Goal: Transaction & Acquisition: Obtain resource

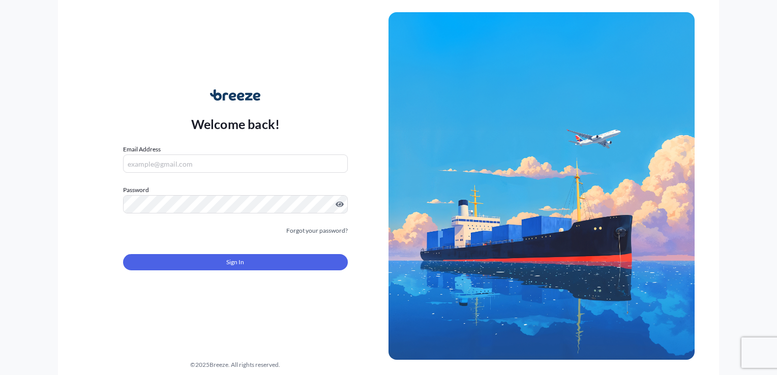
type input "[EMAIL_ADDRESS][DOMAIN_NAME]"
click at [183, 260] on button "Sign In" at bounding box center [235, 262] width 225 height 16
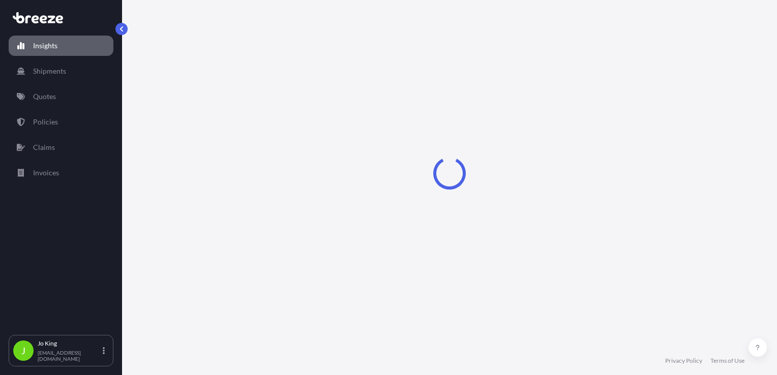
select select "2025"
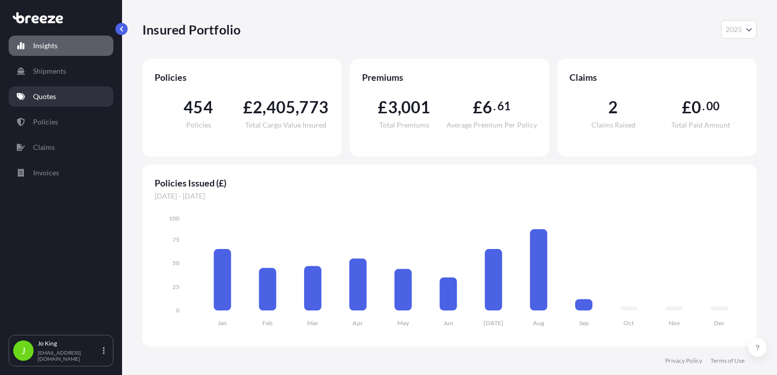
click at [43, 101] on p "Quotes" at bounding box center [44, 97] width 23 height 10
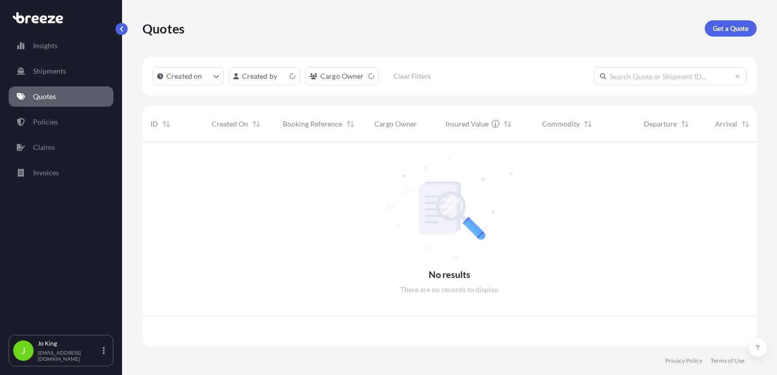
scroll to position [202, 606]
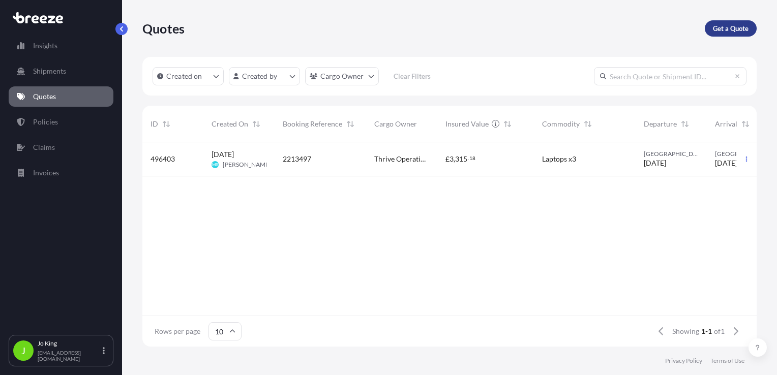
click at [728, 28] on p "Get a Quote" at bounding box center [731, 28] width 36 height 10
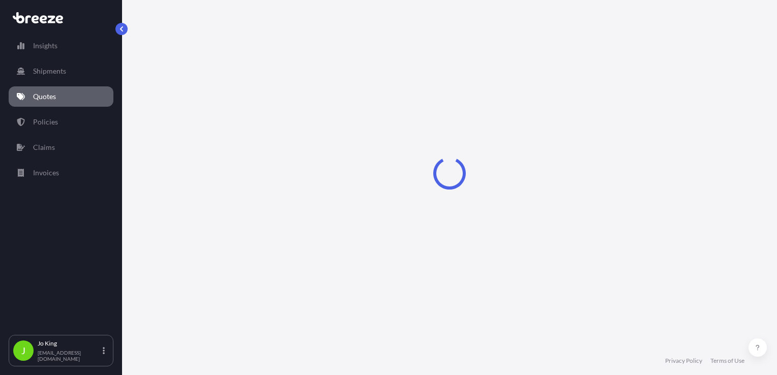
scroll to position [15, 0]
select select "Sea"
select select "1"
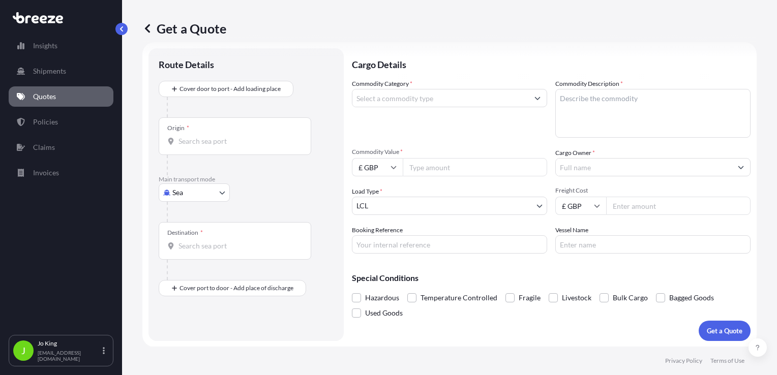
click at [191, 191] on body "Insights Shipments Quotes Policies Claims Invoices J Jo King jo@missionexpress.…" at bounding box center [388, 187] width 777 height 375
click at [190, 252] on span "Road" at bounding box center [186, 255] width 16 height 10
select select "Road"
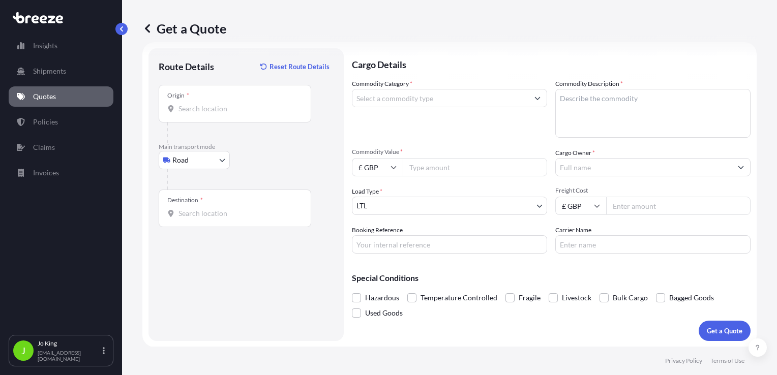
click at [187, 113] on input "Origin *" at bounding box center [239, 109] width 120 height 10
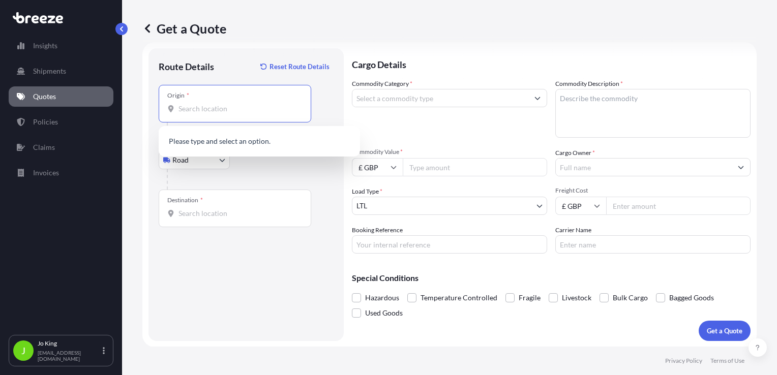
paste input "MK17 8ZE"
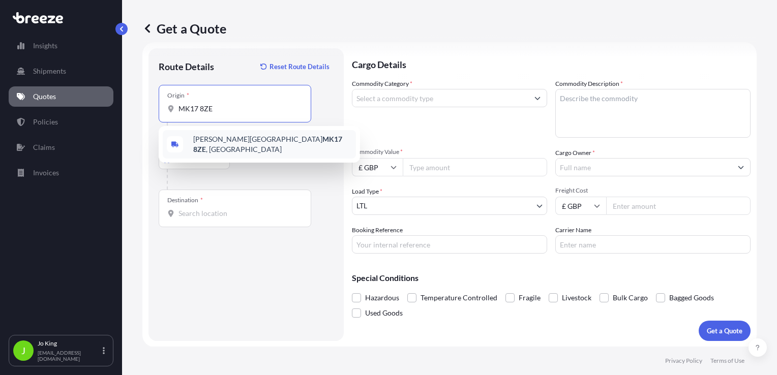
click at [225, 143] on span "Milton Keynes MK17 8ZE , UK" at bounding box center [272, 144] width 159 height 20
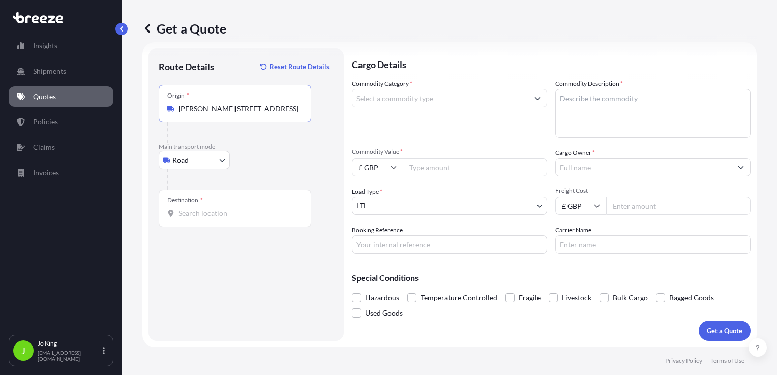
type input "Milton Keynes MK17 8ZE, UK"
click at [230, 209] on input "Destination *" at bounding box center [239, 214] width 120 height 10
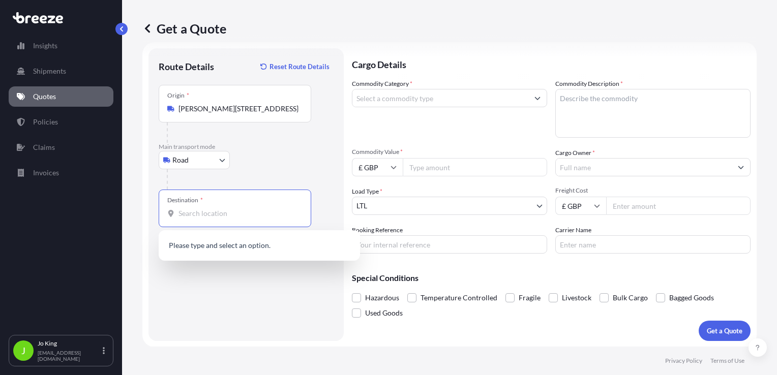
paste input "WC2A 1AN"
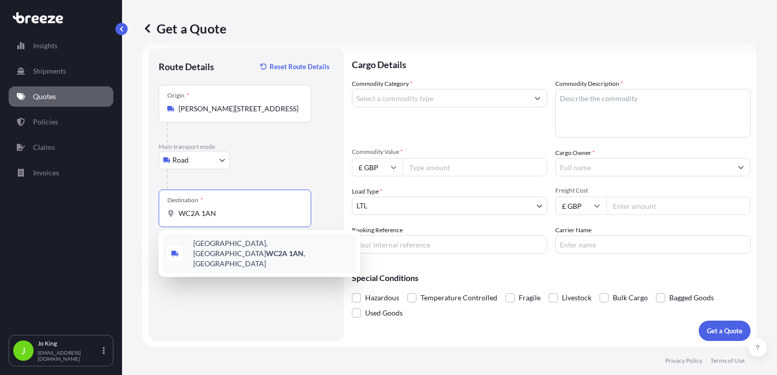
click at [230, 245] on span "Southampton Buildings, London WC2A 1AN , UK" at bounding box center [272, 254] width 159 height 31
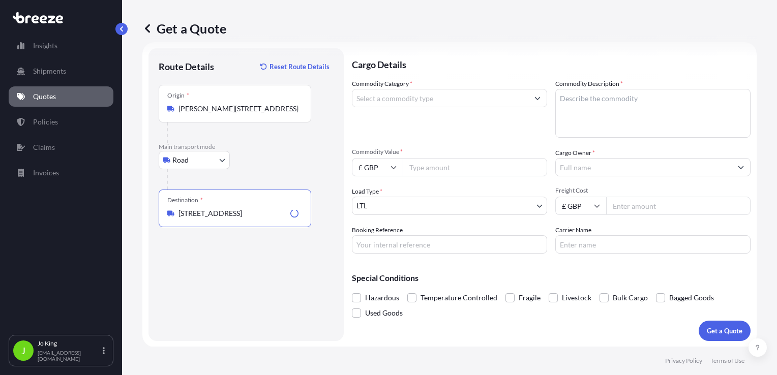
type input "Southampton Buildings, London WC2A 1AN, UK"
click at [481, 96] on input "Commodity Category *" at bounding box center [440, 98] width 176 height 18
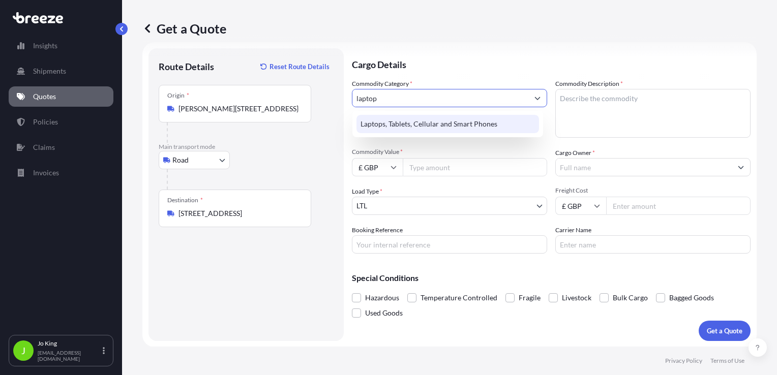
click at [471, 119] on div "Laptops, Tablets, Cellular and Smart Phones" at bounding box center [448, 124] width 183 height 18
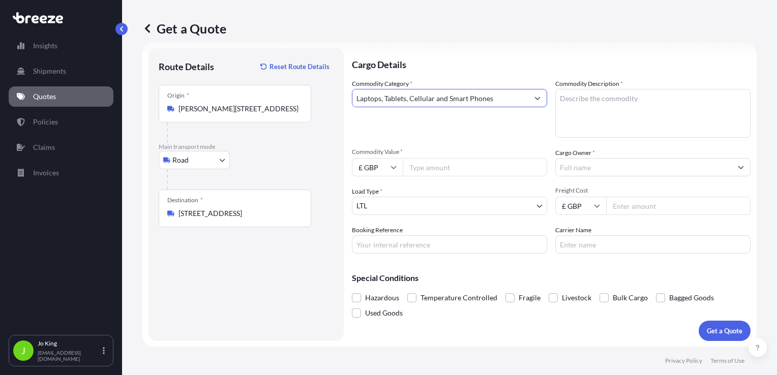
type input "Laptops, Tablets, Cellular and Smart Phones"
paste textarea "Apple Mac laptop computer"
drag, startPoint x: 641, startPoint y: 101, endPoint x: 613, endPoint y: 100, distance: 27.5
click at [613, 100] on textarea "Apple Mac laptop computer" at bounding box center [652, 113] width 195 height 49
type textarea "Apple Mac laptop"
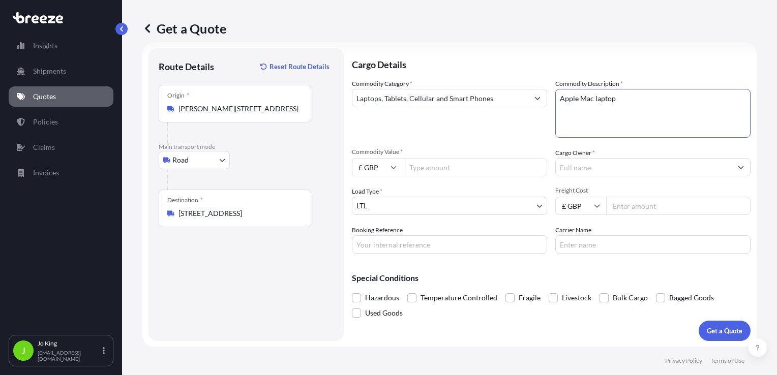
click at [421, 168] on input "Commodity Value *" at bounding box center [475, 167] width 144 height 18
type input "2000"
click at [582, 164] on input "Cargo Owner *" at bounding box center [644, 167] width 176 height 18
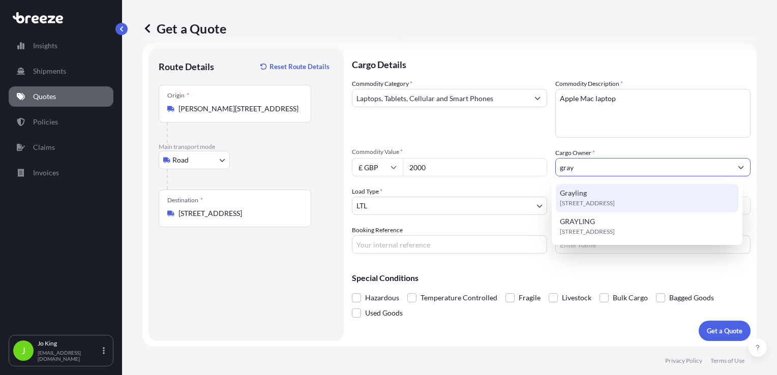
click at [591, 192] on div "Grayling WC2A 1AN, WC2A 1AN, London, United Kingdom" at bounding box center [647, 198] width 183 height 28
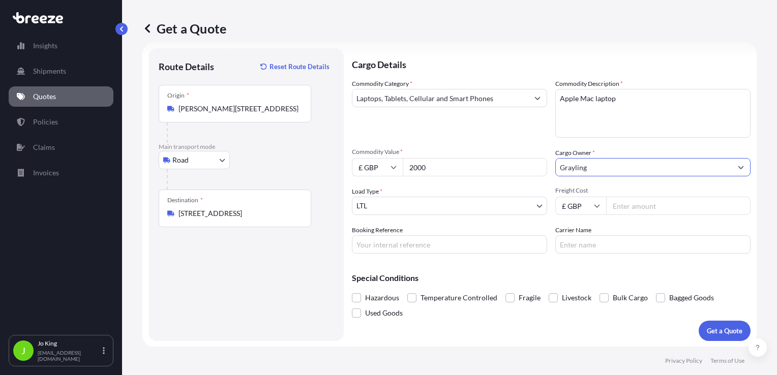
type input "Grayling"
click at [631, 206] on input "Freight Cost" at bounding box center [678, 206] width 144 height 18
type input "28.63"
click at [454, 247] on input "Booking Reference" at bounding box center [449, 244] width 195 height 18
type input "5"
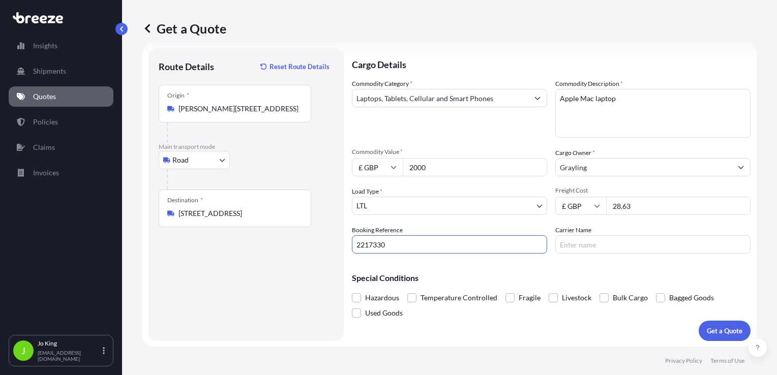
type input "2217330"
click at [631, 246] on input "Carrier Name" at bounding box center [652, 244] width 195 height 18
type input "DPD"
click at [730, 332] on p "Get a Quote" at bounding box center [725, 331] width 36 height 10
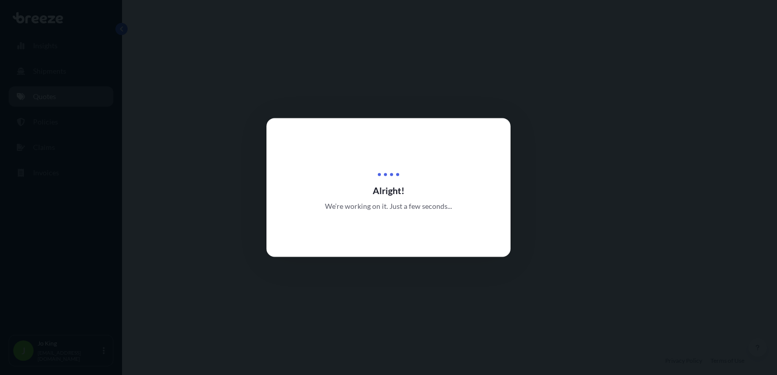
select select "Road"
select select "1"
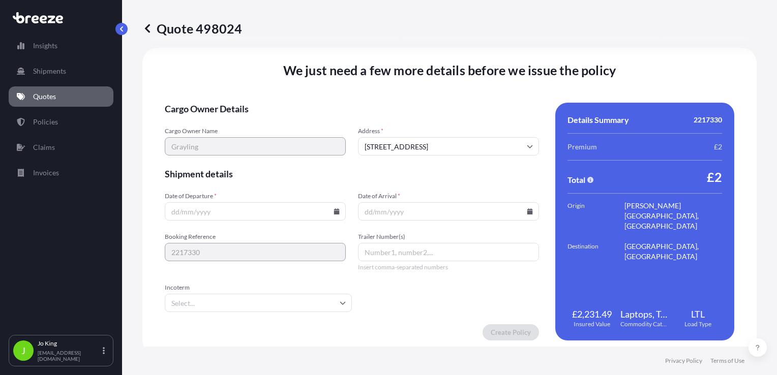
scroll to position [1268, 0]
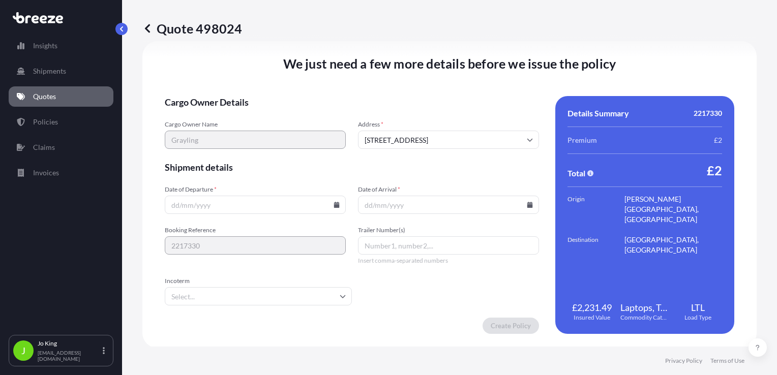
click at [335, 203] on icon at bounding box center [337, 205] width 6 height 6
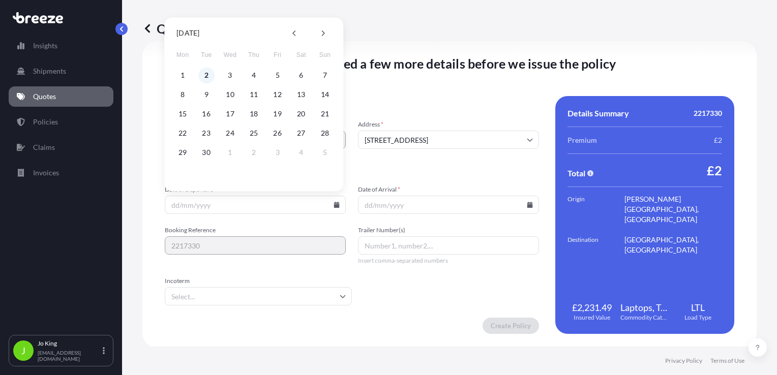
click at [208, 76] on button "2" at bounding box center [206, 75] width 16 height 16
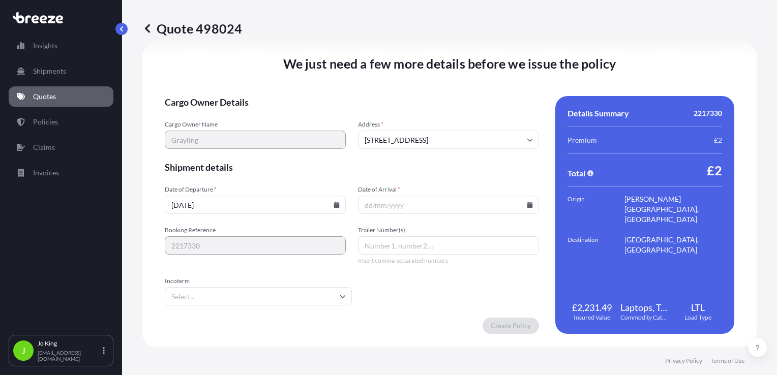
type input "[DATE]"
click at [525, 208] on input "Date of Arrival *" at bounding box center [448, 205] width 181 height 18
click at [525, 209] on input "Date of Arrival *" at bounding box center [448, 205] width 181 height 18
click at [527, 205] on icon at bounding box center [530, 205] width 6 height 6
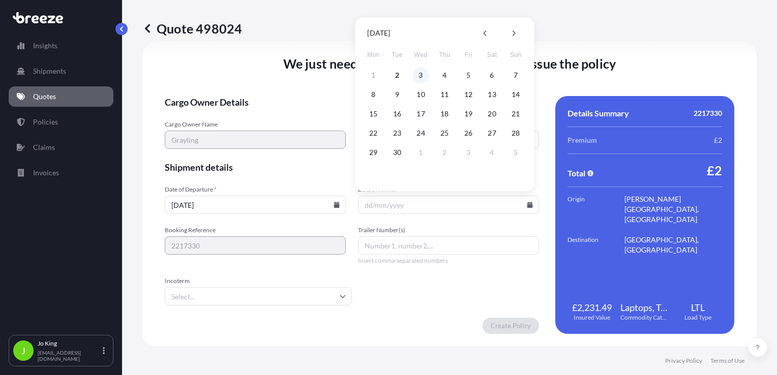
click at [419, 75] on button "3" at bounding box center [421, 75] width 16 height 16
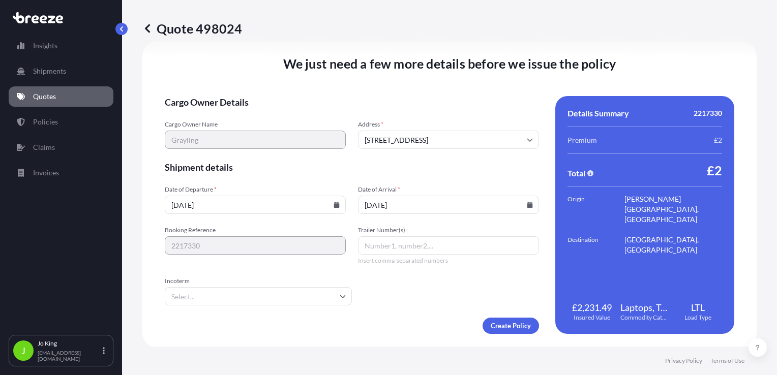
type input "[DATE]"
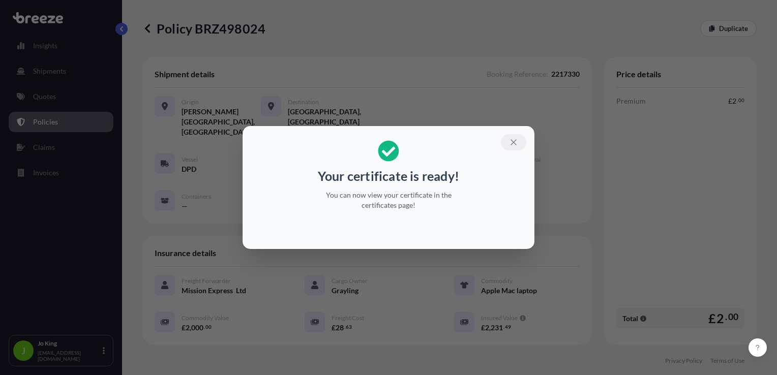
click at [515, 141] on icon "button" at bounding box center [514, 142] width 6 height 6
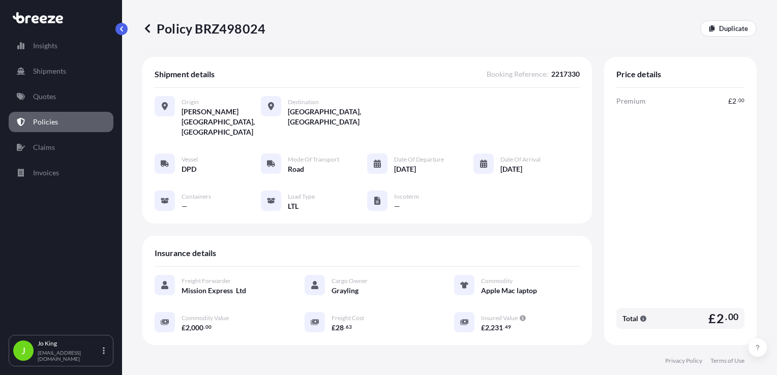
click at [240, 28] on p "Policy BRZ498024" at bounding box center [203, 28] width 123 height 16
copy p "BRZ498024"
click at [58, 95] on link "Quotes" at bounding box center [61, 96] width 105 height 20
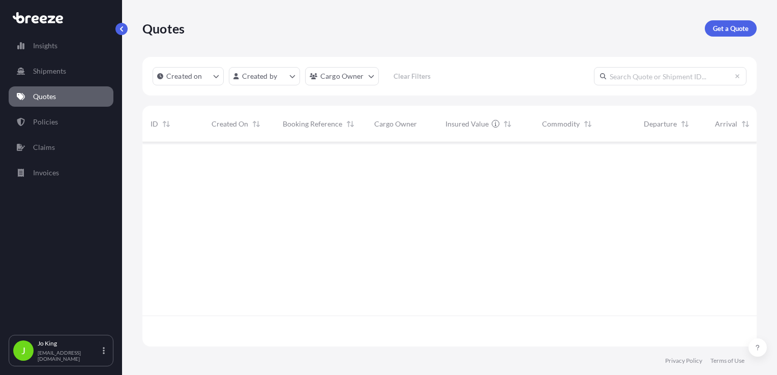
scroll to position [202, 606]
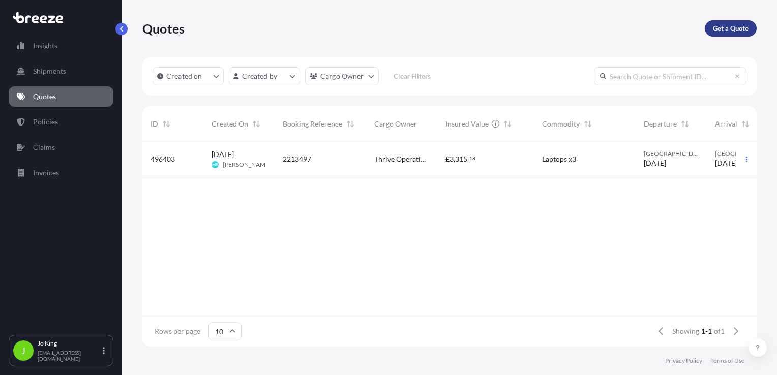
click at [733, 26] on p "Get a Quote" at bounding box center [731, 28] width 36 height 10
select select "Sea"
select select "1"
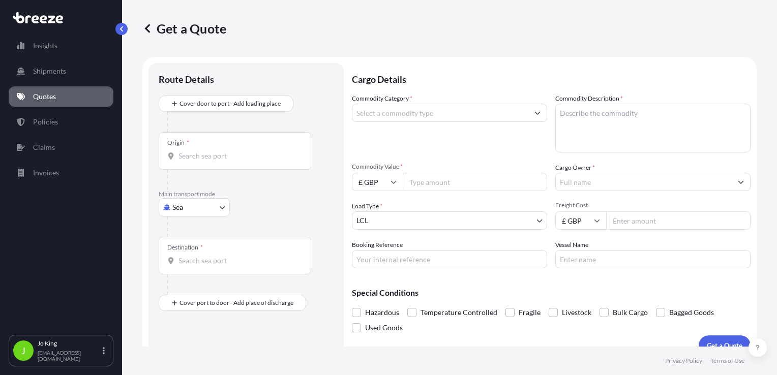
scroll to position [15, 0]
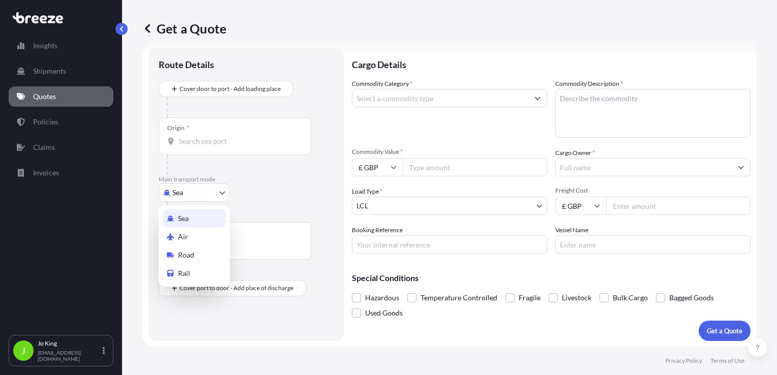
click at [190, 196] on body "Insights Shipments Quotes Policies Claims Invoices J Jo King jo@missionexpress.…" at bounding box center [388, 187] width 777 height 375
click at [195, 237] on div "Air" at bounding box center [194, 237] width 63 height 18
select select "Air"
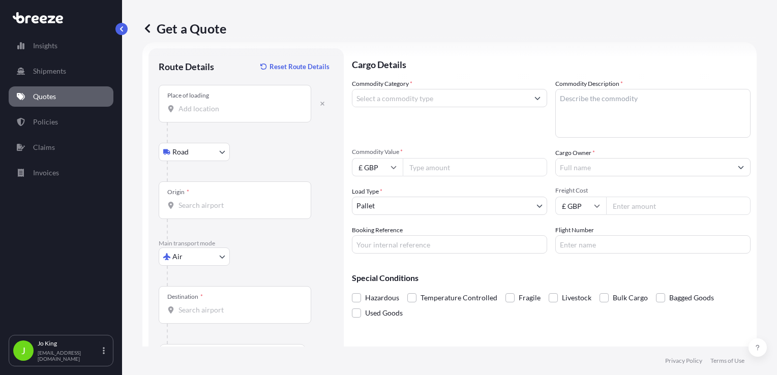
click at [218, 107] on input "Place of loading" at bounding box center [239, 109] width 120 height 10
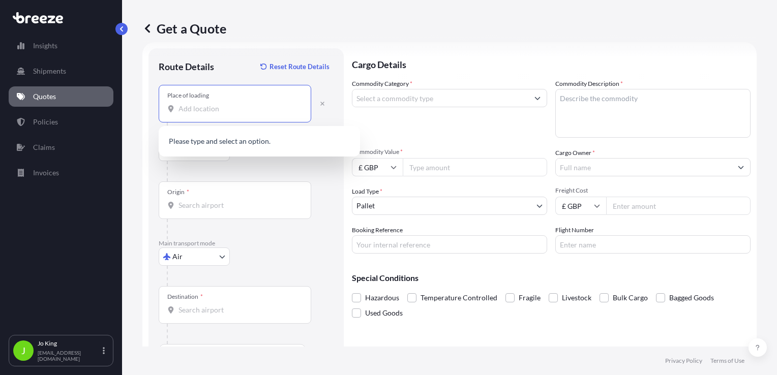
paste input "NW1 3BG"
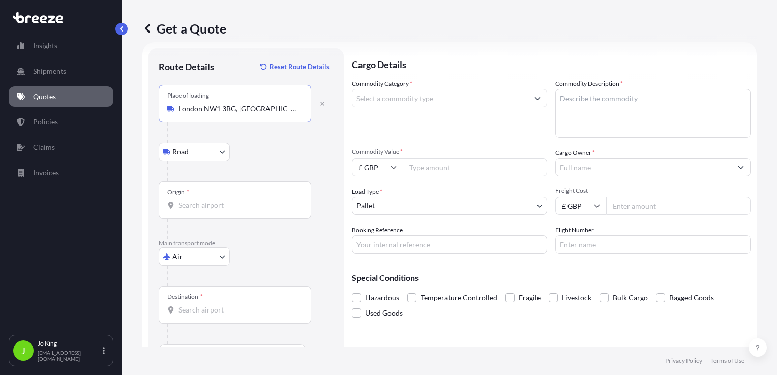
type input "London NW1 3BG, UK"
click at [219, 199] on div "Origin *" at bounding box center [235, 201] width 153 height 38
click at [219, 200] on input "Origin *" at bounding box center [239, 205] width 120 height 10
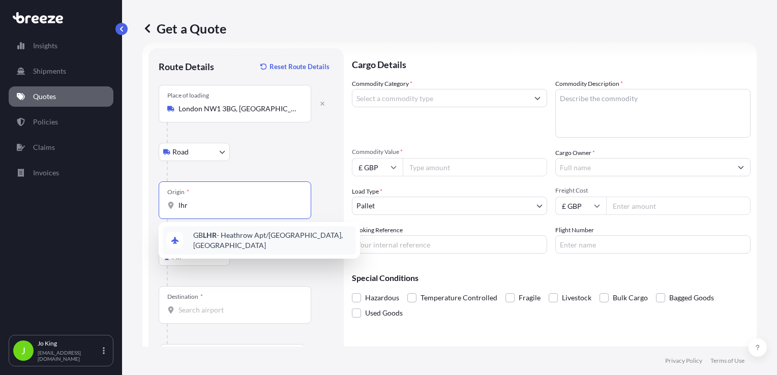
click at [232, 235] on span "GB LHR - Heathrow Apt/London, United Kingdom" at bounding box center [272, 240] width 159 height 20
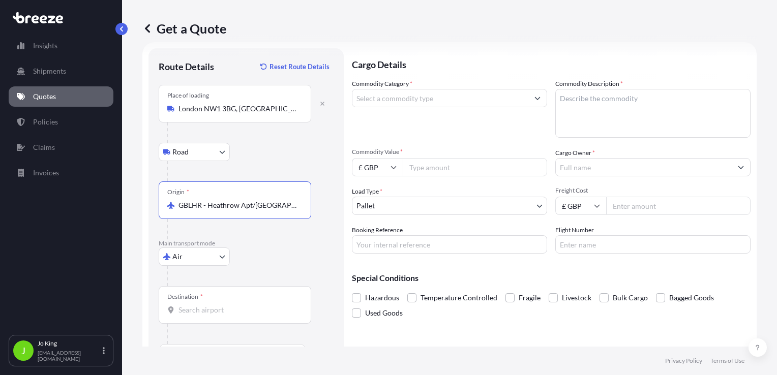
type input "GBLHR - Heathrow Apt/London, United Kingdom"
click at [191, 318] on div "Destination *" at bounding box center [235, 305] width 153 height 38
click at [191, 315] on input "Destination *" at bounding box center [239, 310] width 120 height 10
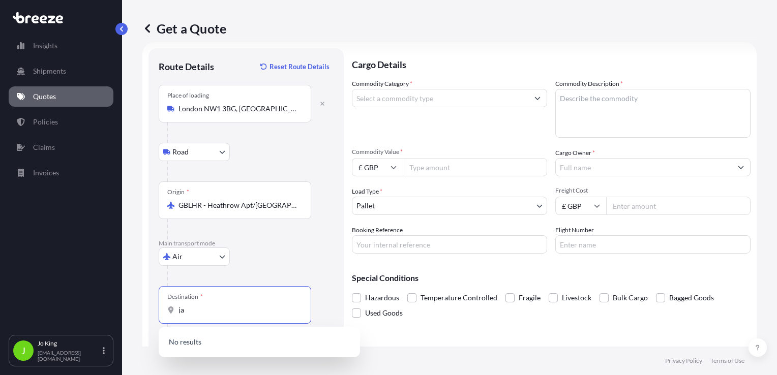
type input "j"
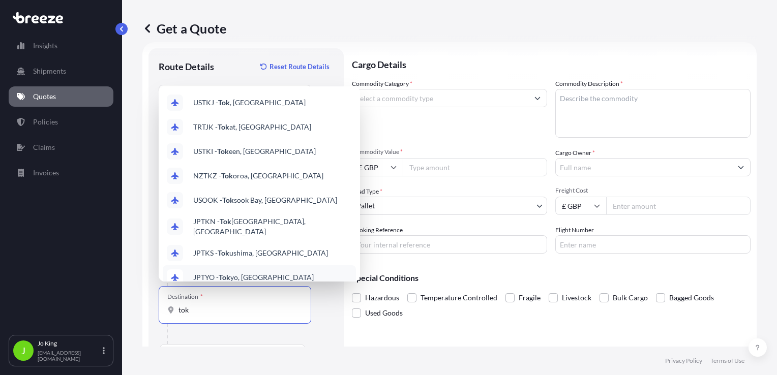
click at [219, 274] on span "JPTYO - Tok yo, Japan" at bounding box center [253, 278] width 121 height 10
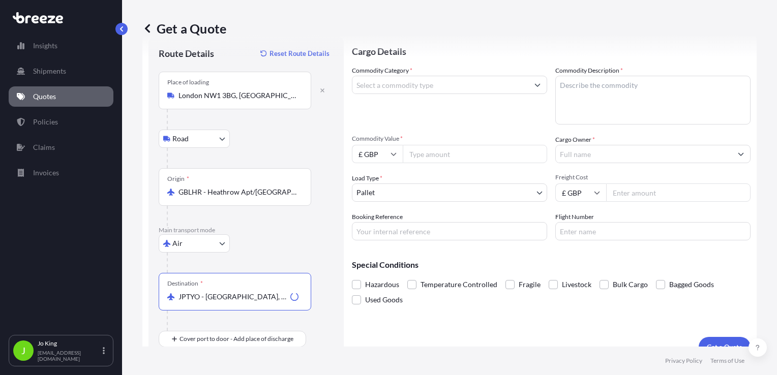
scroll to position [44, 0]
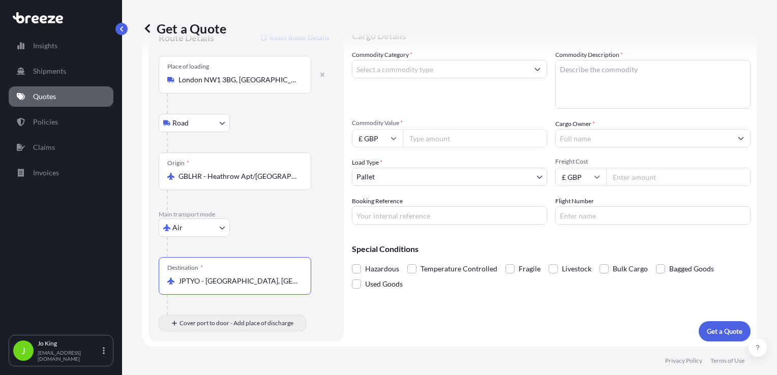
type input "JPTYO - Tokyo, Japan"
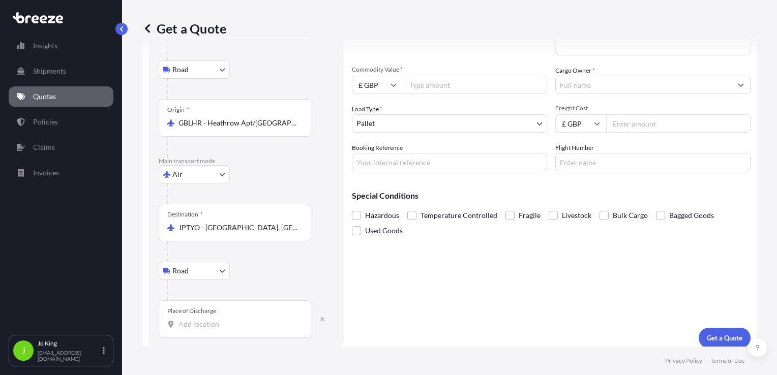
scroll to position [104, 0]
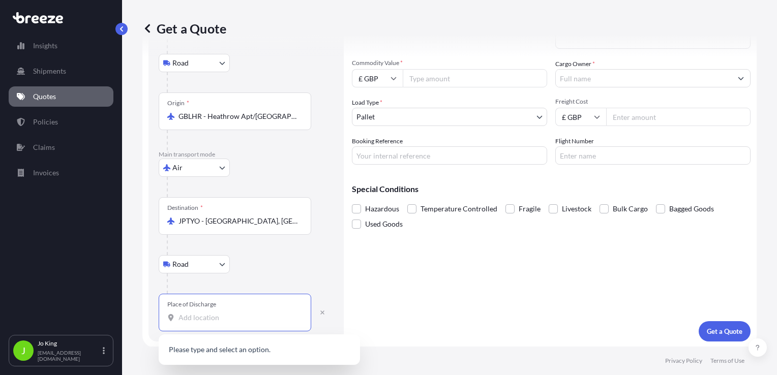
paste input "151 0073"
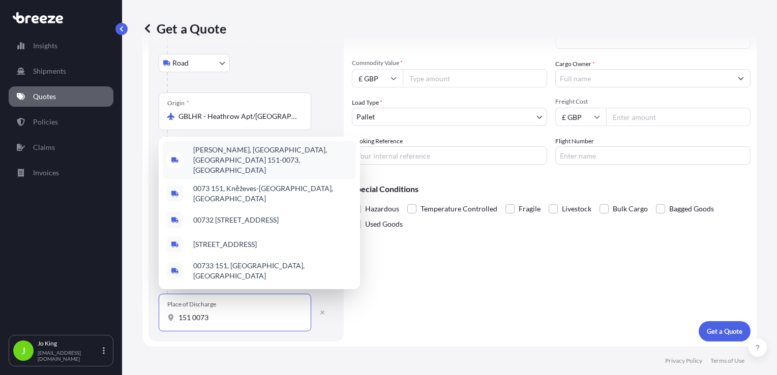
click at [257, 175] on span "Sasazuka, Shibuya, Tokyo 151-0073, Japan" at bounding box center [272, 160] width 159 height 31
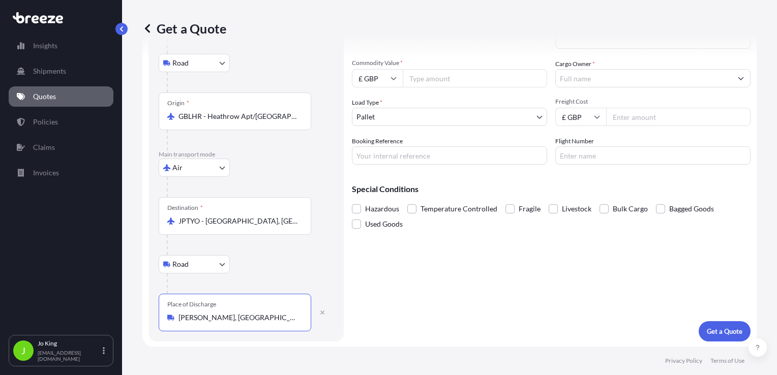
type input "Sasazuka, Shibuya, Tokyo 151-0073, Japan"
click at [423, 78] on input "Commodity Value *" at bounding box center [475, 78] width 144 height 18
type input "5"
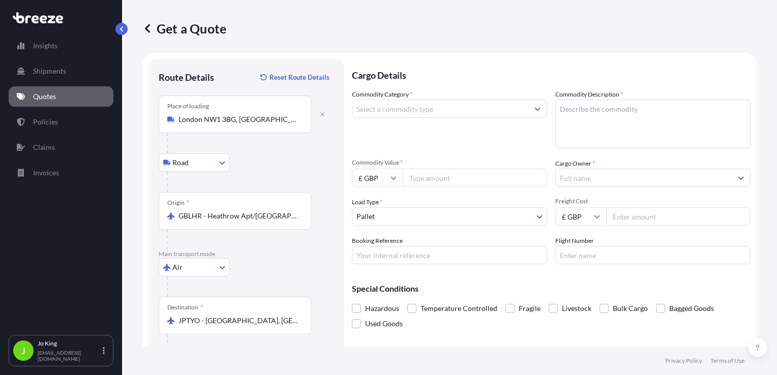
scroll to position [0, 0]
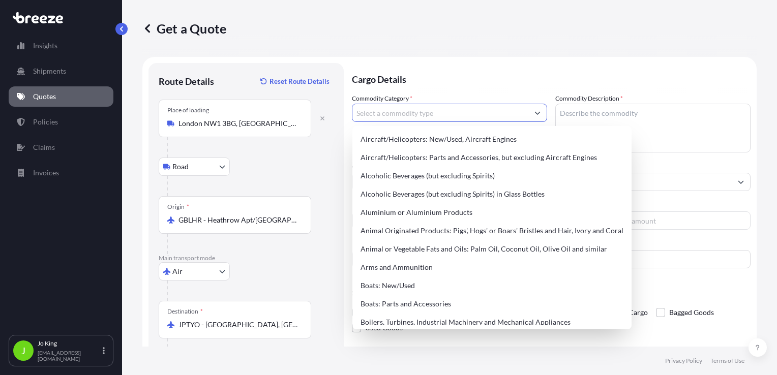
click at [419, 111] on input "Commodity Category *" at bounding box center [440, 113] width 176 height 18
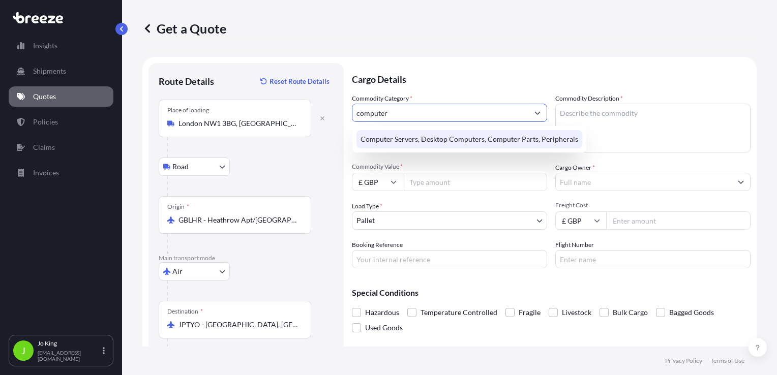
click at [446, 138] on div "Computer Servers, Desktop Computers, Computer Parts, Peripherals" at bounding box center [470, 139] width 226 height 18
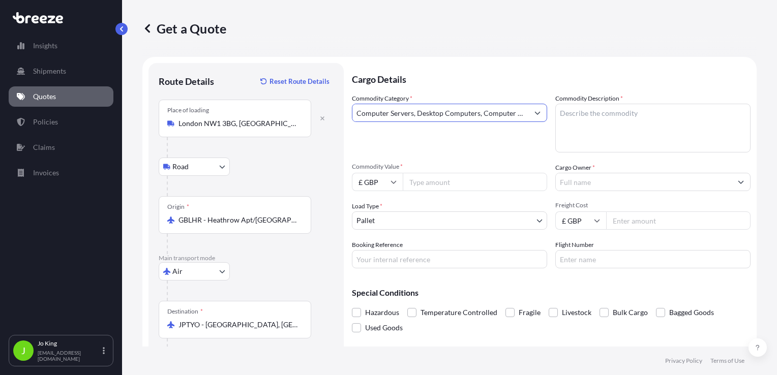
type input "Computer Servers, Desktop Computers, Computer Parts, Peripherals"
paste textarea "4 X Meraki CX9162l Serial numbers: Q5AA-7K2R-4B88 Q5AA-JSTP-WLVV Q5AA-DWEP-5XEP…"
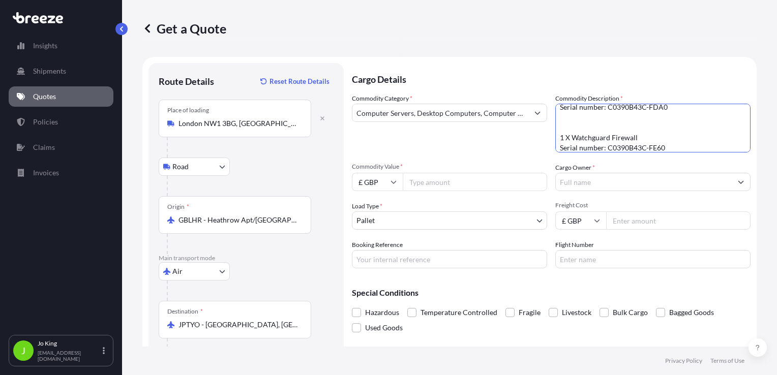
type textarea "4 X Meraki CX9162l Serial numbers: Q5AA-7K2R-4B88 Q5AA-JSTP-WLVV Q5AA-DWEP-5XEP…"
click at [429, 184] on input "Commodity Value *" at bounding box center [475, 182] width 144 height 18
type input "5500"
click at [610, 183] on input "Cargo Owner *" at bounding box center [644, 182] width 176 height 18
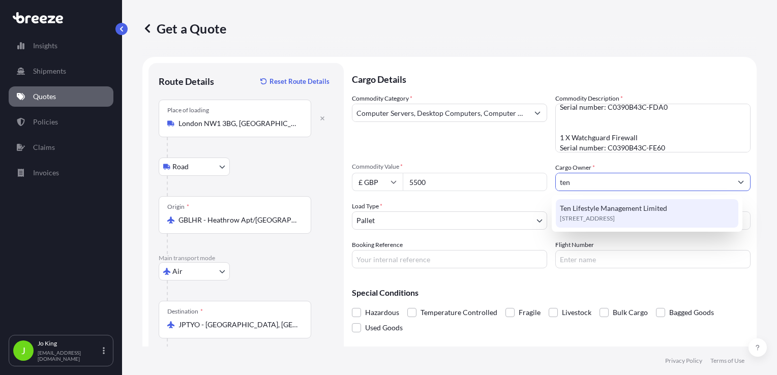
click at [627, 208] on span "Ten Lifestyle Management Limited" at bounding box center [613, 208] width 107 height 10
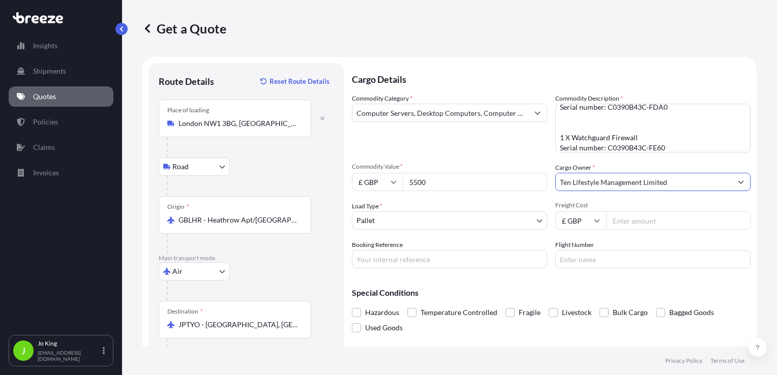
type input "Ten Lifestyle Management Limited"
click at [614, 221] on input "Freight Cost" at bounding box center [678, 221] width 144 height 18
type input "747.96"
click at [411, 223] on body "Insights Shipments Quotes Policies Claims Invoices J Jo King jo@missionexpress.…" at bounding box center [388, 187] width 777 height 375
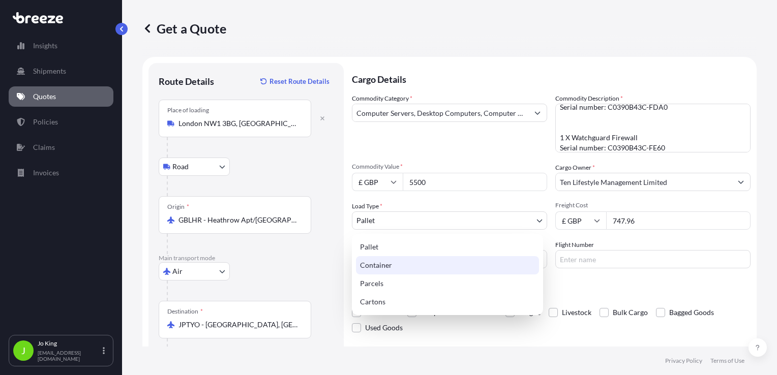
click at [387, 283] on div "Parcels" at bounding box center [447, 284] width 183 height 18
select select "3"
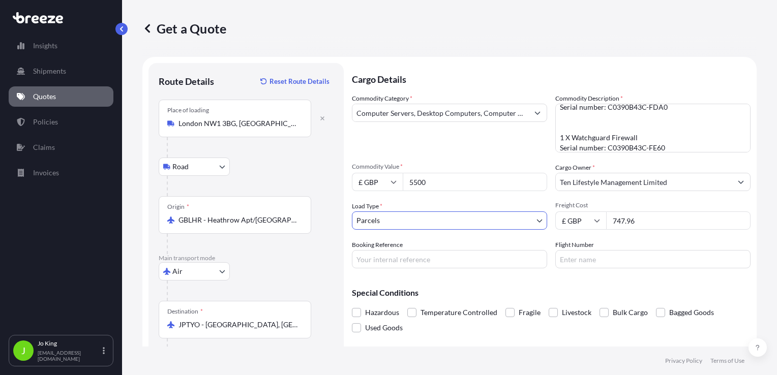
drag, startPoint x: 437, startPoint y: 260, endPoint x: 443, endPoint y: 259, distance: 6.7
click at [437, 260] on input "Booking Reference" at bounding box center [449, 259] width 195 height 18
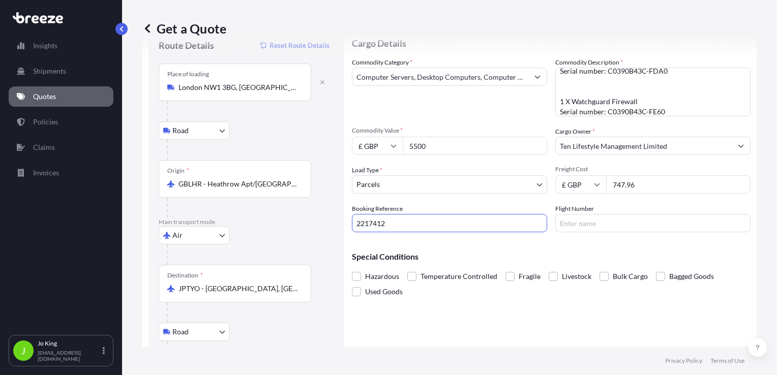
scroll to position [102, 0]
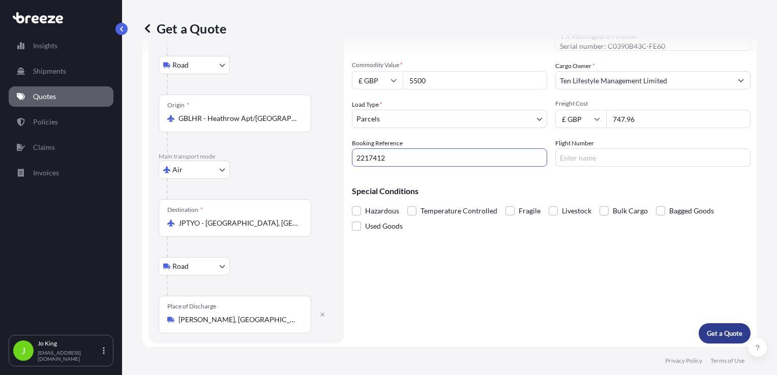
type input "2217412"
click at [709, 334] on p "Get a Quote" at bounding box center [725, 334] width 36 height 10
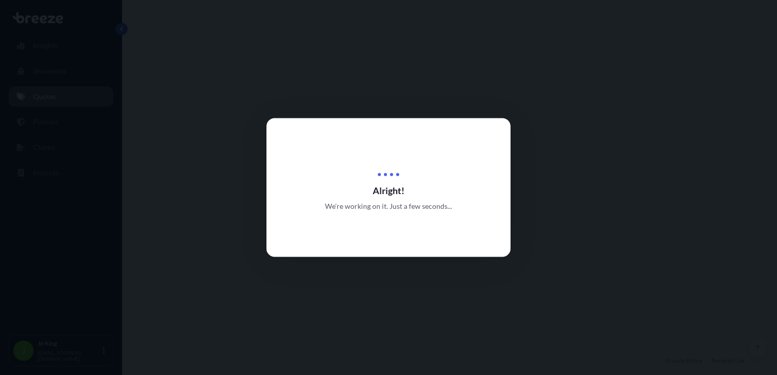
select select "Road"
select select "Air"
select select "Road"
select select "3"
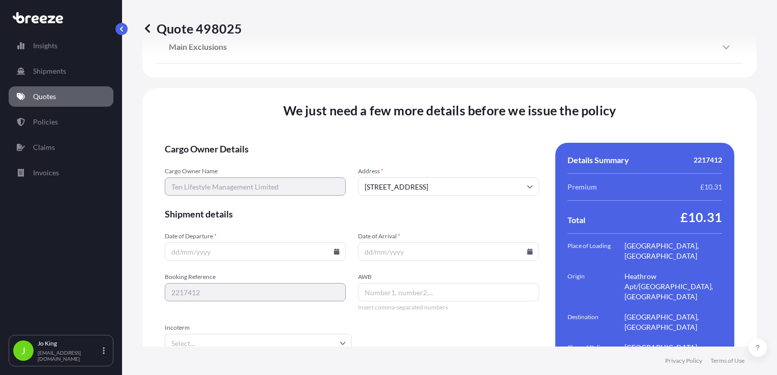
scroll to position [1451, 0]
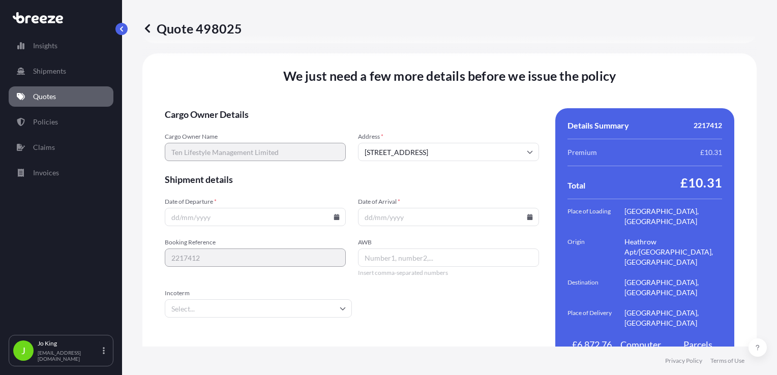
click at [334, 214] on icon at bounding box center [337, 217] width 6 height 6
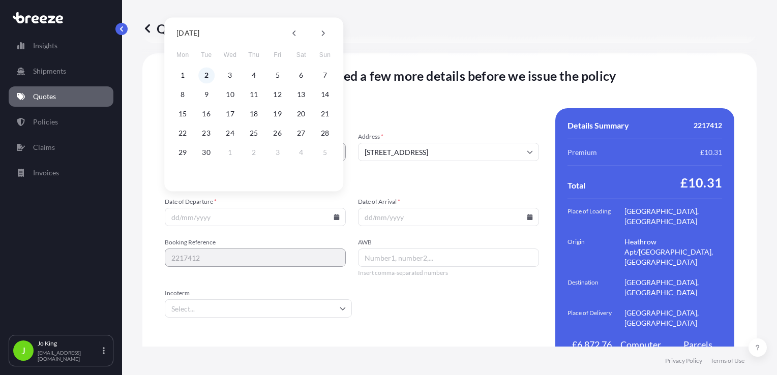
click at [205, 75] on button "2" at bounding box center [206, 75] width 16 height 16
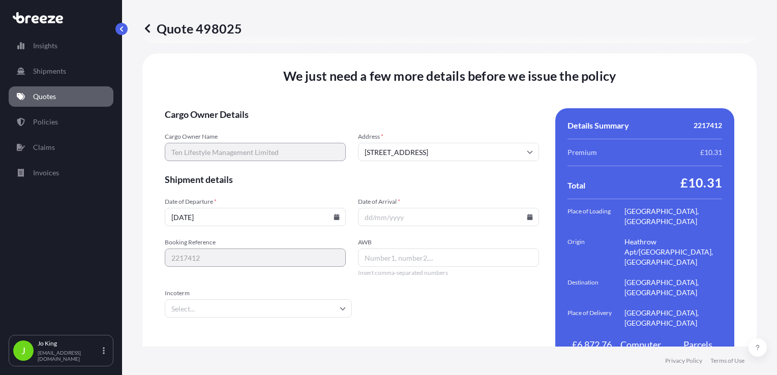
type input "[DATE]"
click at [521, 208] on input "Date of Arrival *" at bounding box center [448, 217] width 181 height 18
click at [527, 214] on icon at bounding box center [530, 217] width 6 height 6
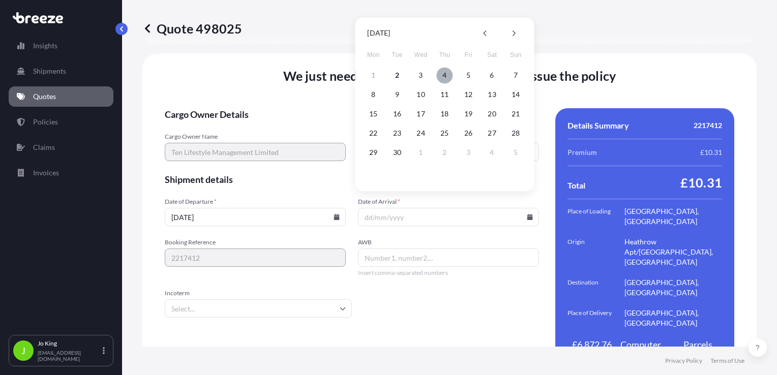
click at [446, 77] on button "4" at bounding box center [444, 75] width 16 height 16
type input "[DATE]"
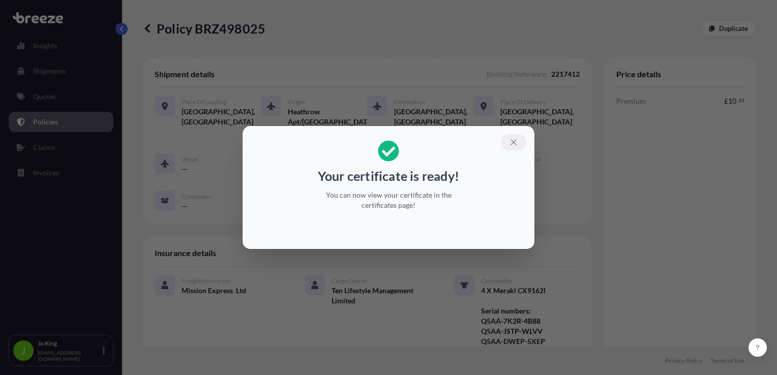
click at [517, 141] on button "button" at bounding box center [513, 142] width 25 height 16
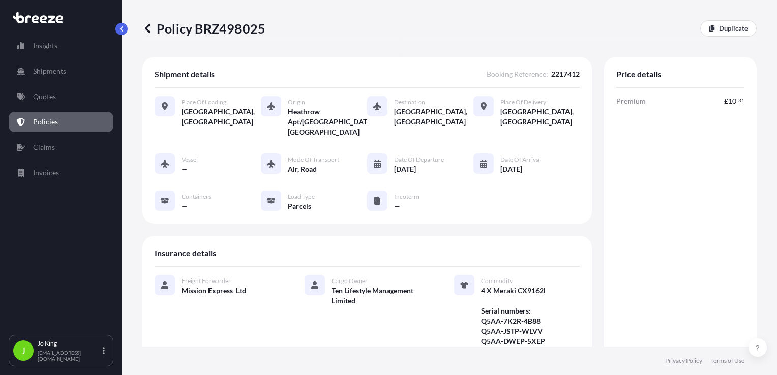
click at [225, 27] on p "Policy BRZ498025" at bounding box center [203, 28] width 123 height 16
copy p "BRZ498025"
click at [53, 101] on p "Quotes" at bounding box center [44, 97] width 23 height 10
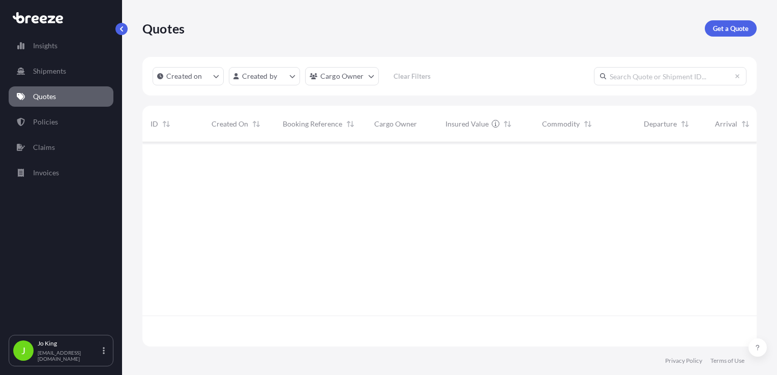
scroll to position [202, 606]
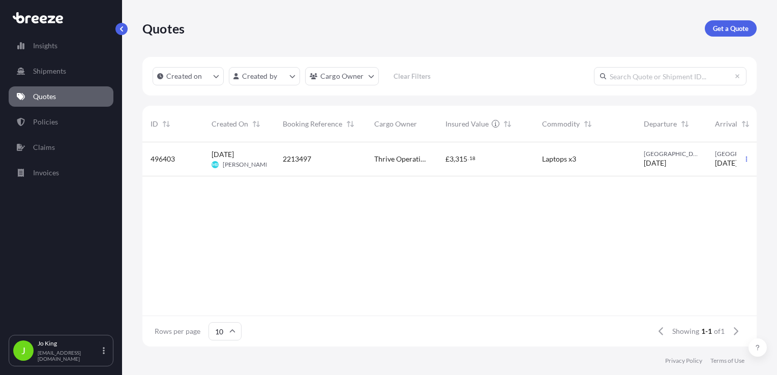
click at [37, 102] on link "Quotes" at bounding box center [61, 96] width 105 height 20
click at [735, 28] on p "Get a Quote" at bounding box center [731, 28] width 36 height 10
select select "Sea"
select select "1"
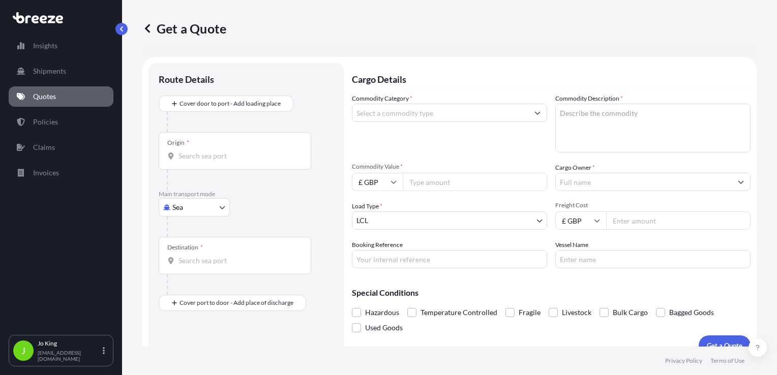
scroll to position [15, 0]
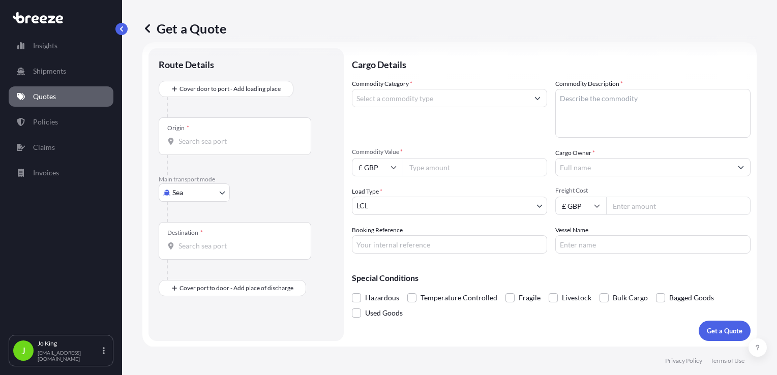
click at [206, 187] on body "Insights Shipments Quotes Policies Claims Invoices J Jo King jo@missionexpress.…" at bounding box center [388, 187] width 777 height 375
click at [199, 250] on div "Road" at bounding box center [194, 255] width 63 height 18
select select "Road"
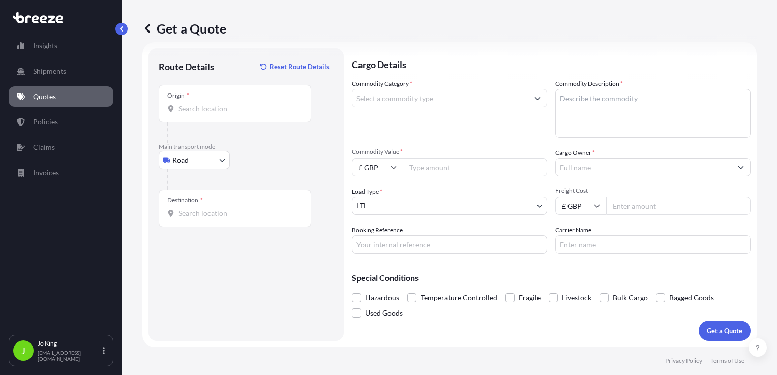
click at [215, 117] on div "Origin *" at bounding box center [235, 104] width 153 height 38
click at [215, 114] on input "Origin *" at bounding box center [239, 109] width 120 height 10
drag, startPoint x: 217, startPoint y: 115, endPoint x: 202, endPoint y: 111, distance: 15.3
click at [202, 117] on div "Origin *" at bounding box center [235, 104] width 153 height 38
click at [202, 114] on input "Origin * Please select an origin" at bounding box center [239, 109] width 120 height 10
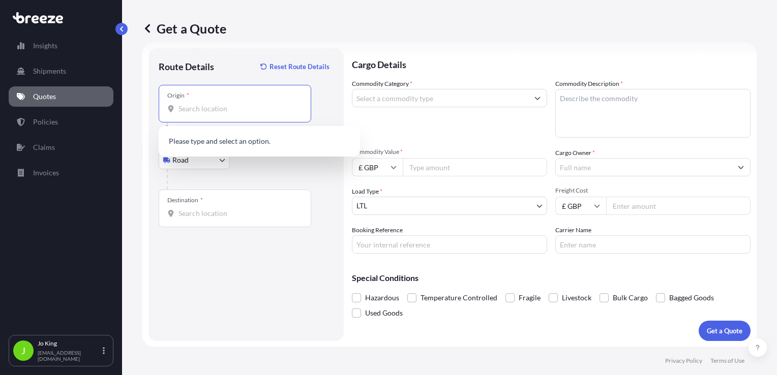
paste input "WC1V 7QJ"
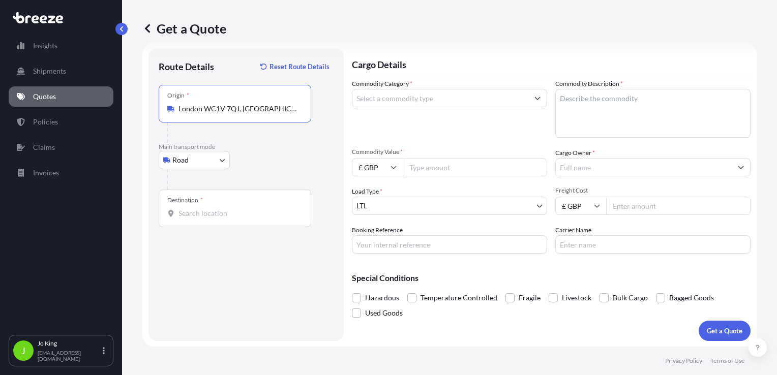
type input "London WC1V 7QJ, UK"
click at [203, 220] on div "Destination *" at bounding box center [235, 209] width 153 height 38
click at [203, 219] on input "Destination *" at bounding box center [239, 214] width 120 height 10
click at [215, 217] on input "Destination * Please select a destination" at bounding box center [239, 214] width 120 height 10
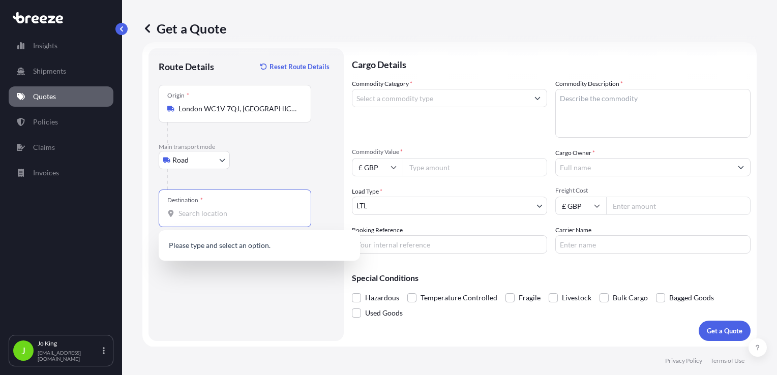
paste input "OX13 5DN"
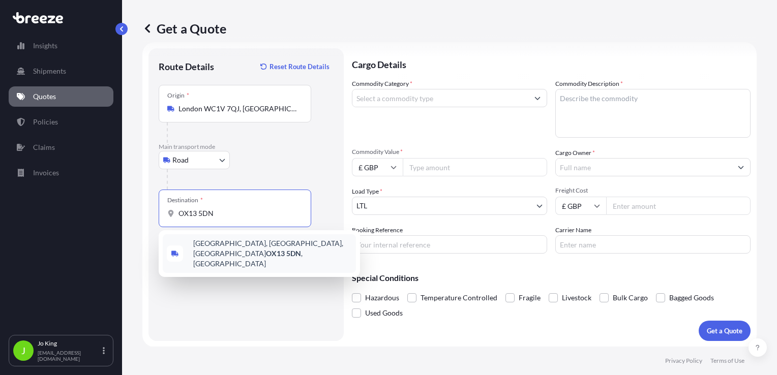
click at [222, 249] on span "Lime Grove, Southmoor, Abingdon OX13 5DN , UK" at bounding box center [272, 254] width 159 height 31
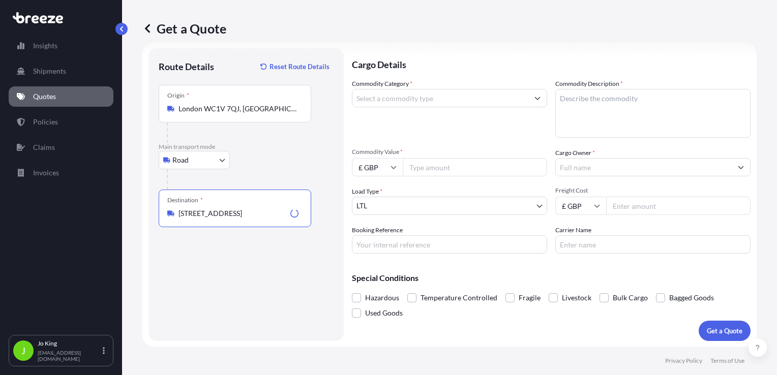
type input "Lime Grove, Southmoor, Abingdon OX13 5DN, UK"
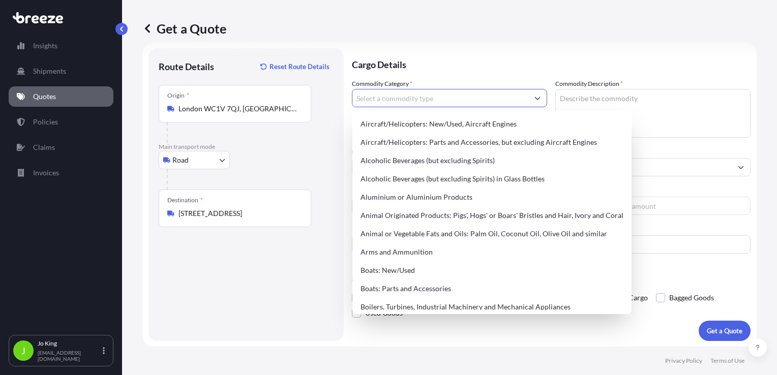
click at [422, 100] on input "Commodity Category *" at bounding box center [440, 98] width 176 height 18
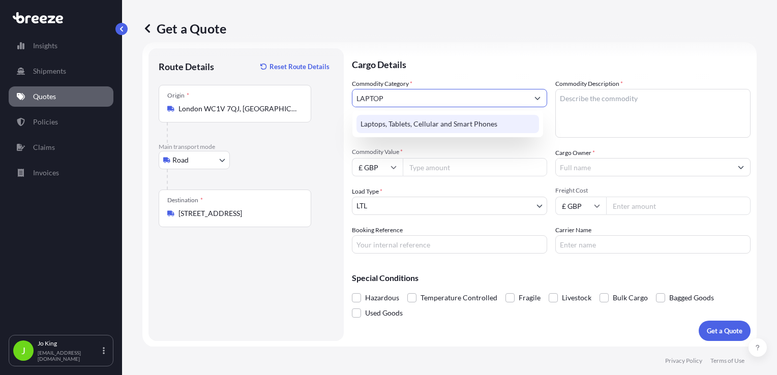
click at [441, 127] on div "Laptops, Tablets, Cellular and Smart Phones" at bounding box center [448, 124] width 183 height 18
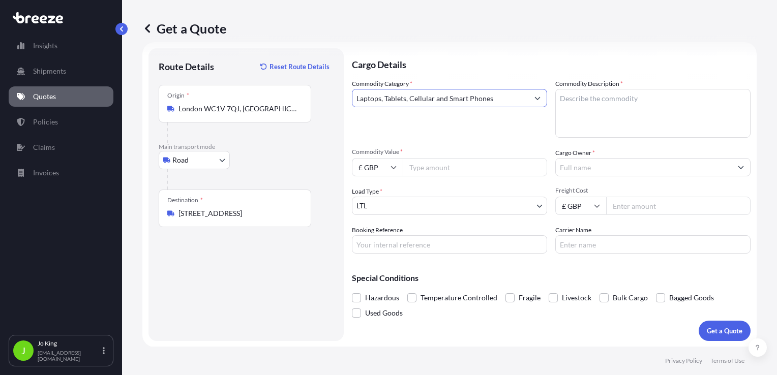
type input "Laptops, Tablets, Cellular and Smart Phones"
click at [584, 101] on textarea "Commodity Description *" at bounding box center [652, 113] width 195 height 49
type textarea "LAPTOP"
click at [466, 164] on input "Commodity Value *" at bounding box center [475, 167] width 144 height 18
type input "1000"
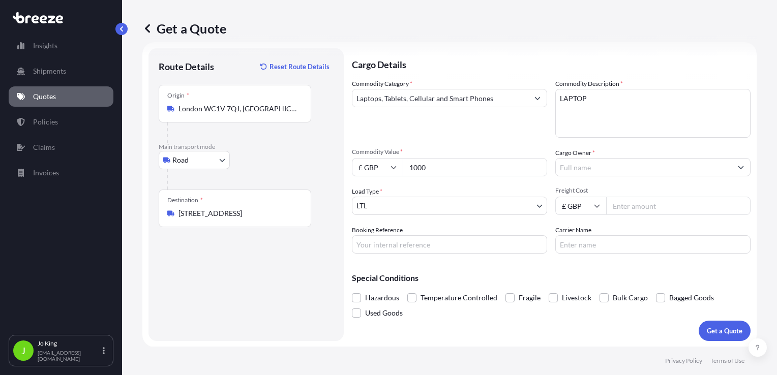
click at [596, 164] on input "Cargo Owner *" at bounding box center [644, 167] width 176 height 18
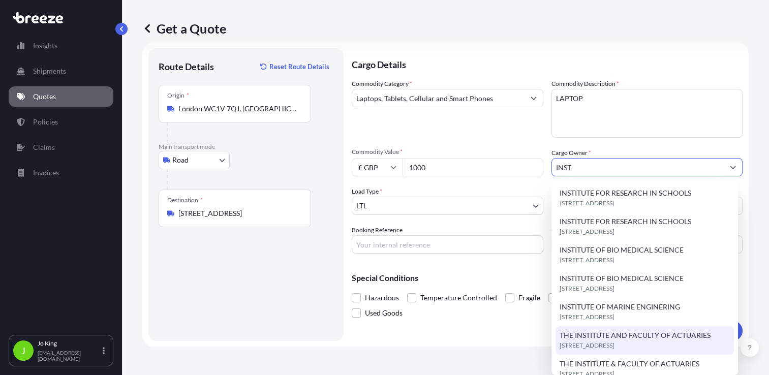
click at [632, 333] on span "THE INSTITUTE AND FACULTY OF ACTUARIES" at bounding box center [635, 336] width 151 height 10
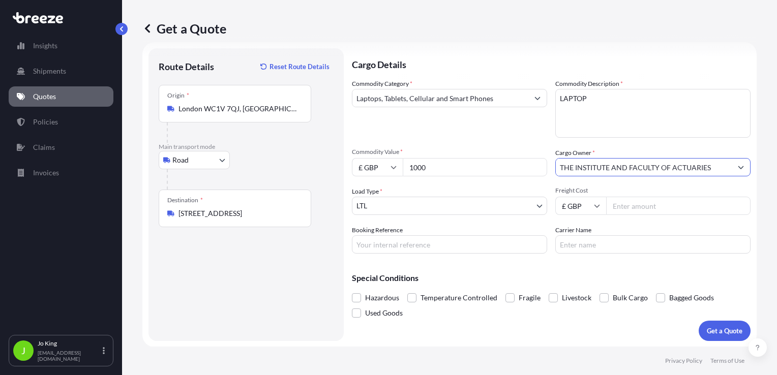
type input "THE INSTITUTE AND FACULTY OF ACTUARIES"
click at [617, 206] on input "Freight Cost" at bounding box center [678, 206] width 144 height 18
type input "5"
type input "15.43"
click at [421, 242] on input "Booking Reference" at bounding box center [449, 244] width 195 height 18
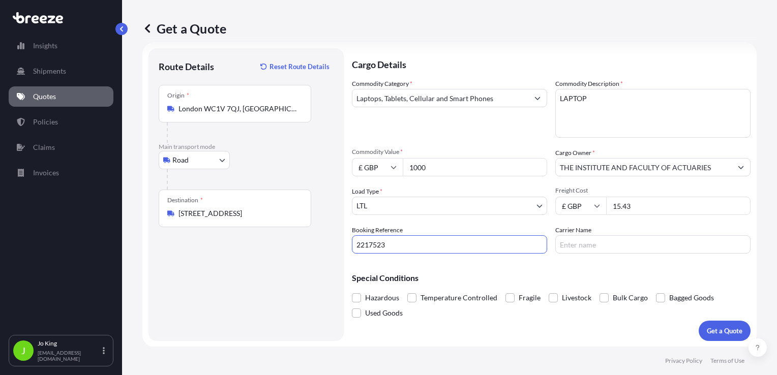
type input "2217523"
click at [719, 331] on p "Get a Quote" at bounding box center [725, 331] width 36 height 10
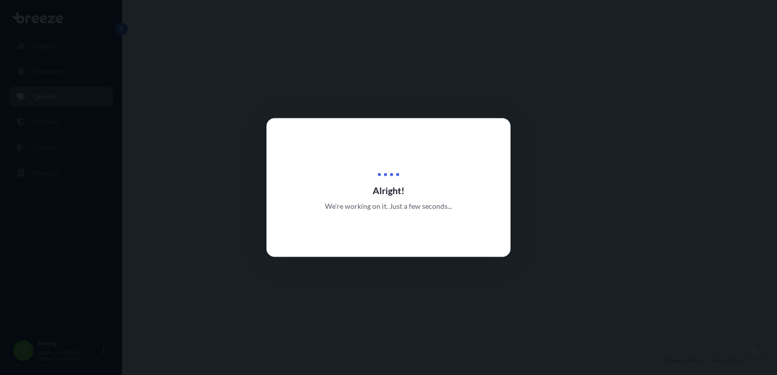
select select "Road"
select select "1"
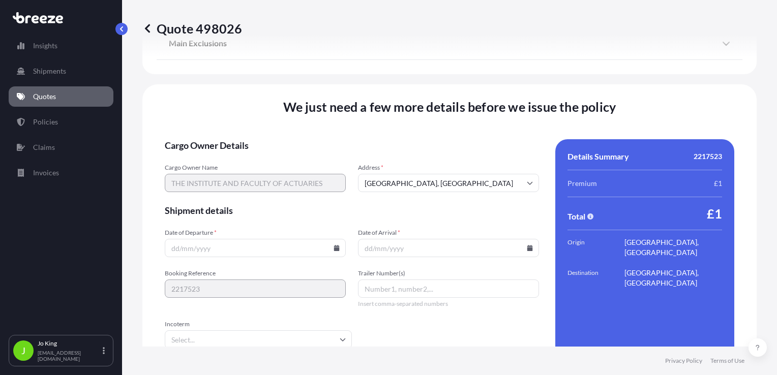
scroll to position [1268, 0]
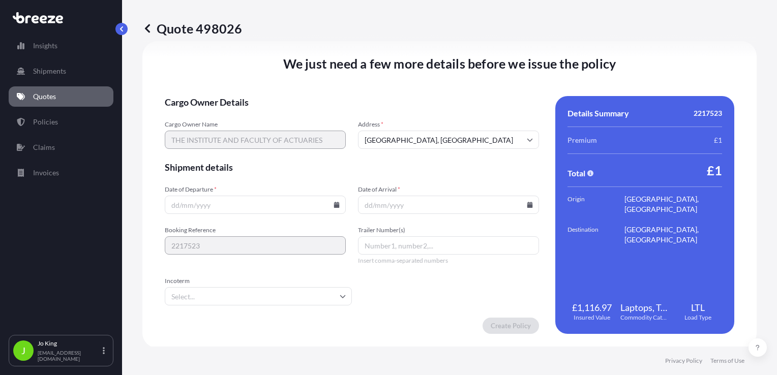
click at [334, 207] on icon at bounding box center [337, 205] width 6 height 6
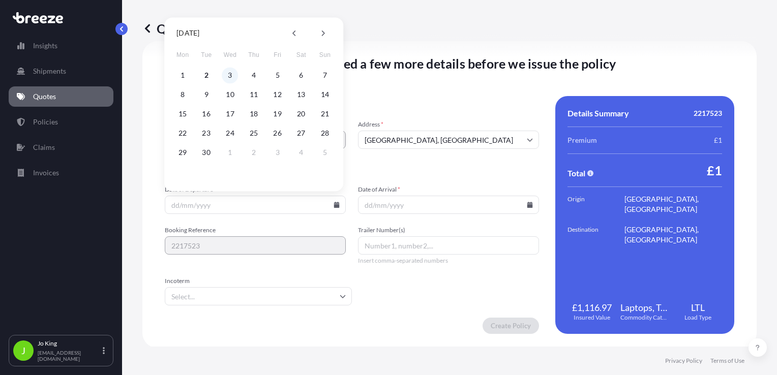
click at [230, 77] on button "3" at bounding box center [230, 75] width 16 height 16
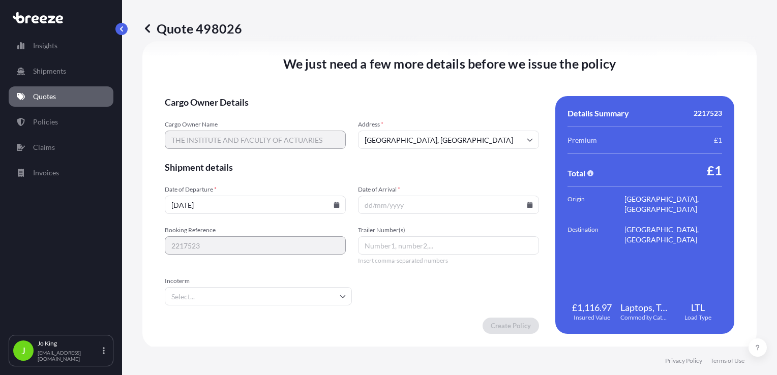
type input "[DATE]"
click at [527, 206] on icon at bounding box center [530, 205] width 6 height 6
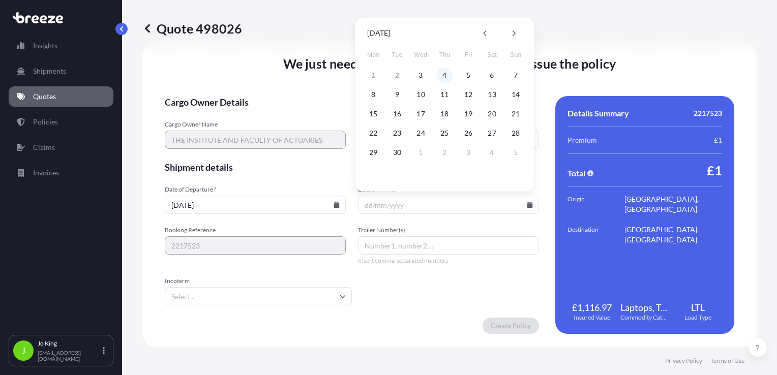
click at [444, 76] on button "4" at bounding box center [444, 75] width 16 height 16
type input "[DATE]"
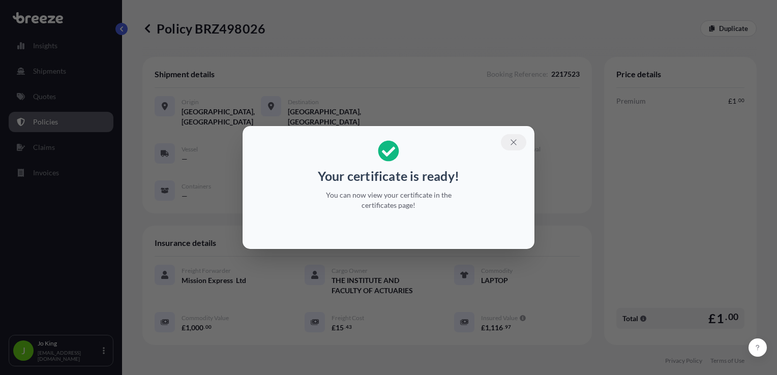
click at [516, 145] on icon "button" at bounding box center [513, 142] width 9 height 9
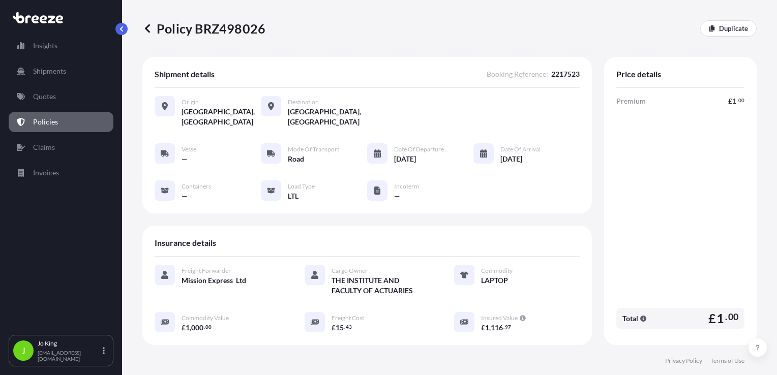
click at [243, 29] on p "Policy BRZ498026" at bounding box center [203, 28] width 123 height 16
copy p "BRZ498026"
click at [62, 95] on link "Quotes" at bounding box center [61, 96] width 105 height 20
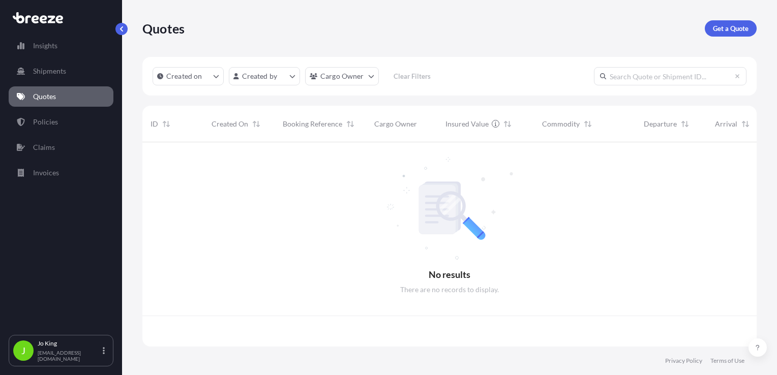
scroll to position [202, 606]
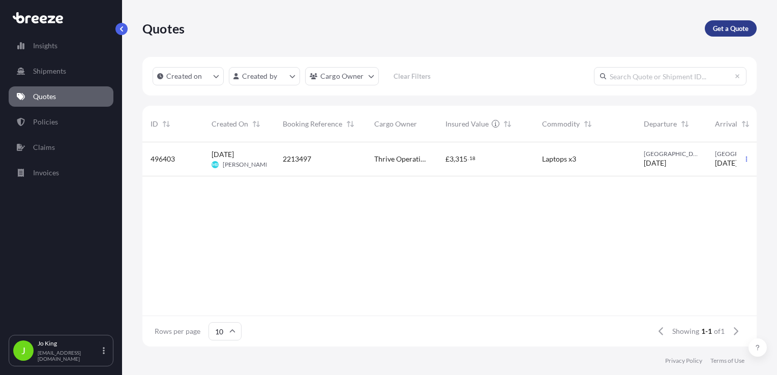
click at [724, 26] on p "Get a Quote" at bounding box center [731, 28] width 36 height 10
select select "Sea"
select select "1"
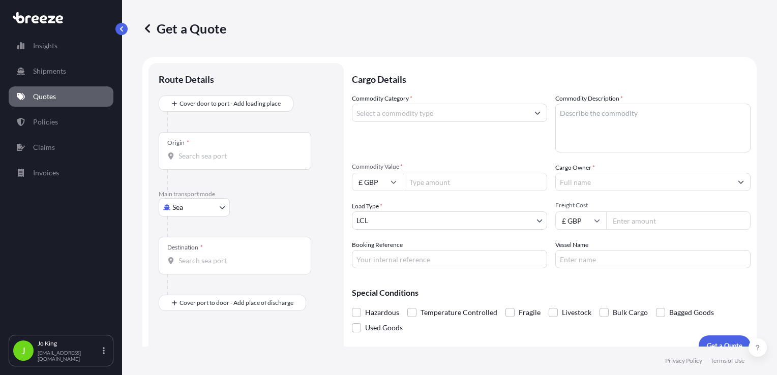
scroll to position [15, 0]
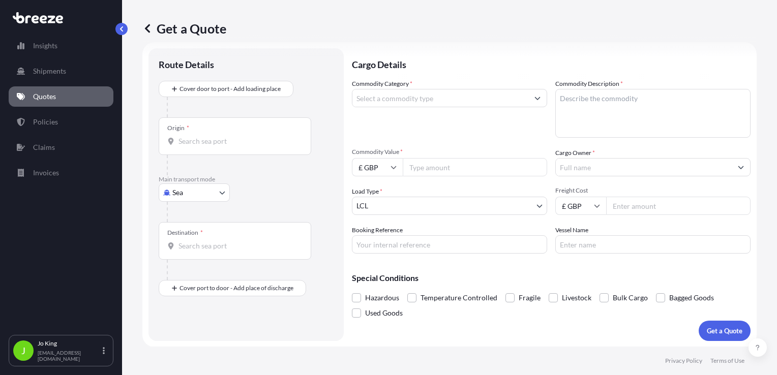
click at [205, 187] on body "Insights Shipments Quotes Policies Claims Invoices J Jo King jo@missionexpress.…" at bounding box center [388, 187] width 777 height 375
click at [190, 249] on div "Road" at bounding box center [194, 255] width 63 height 18
select select "Road"
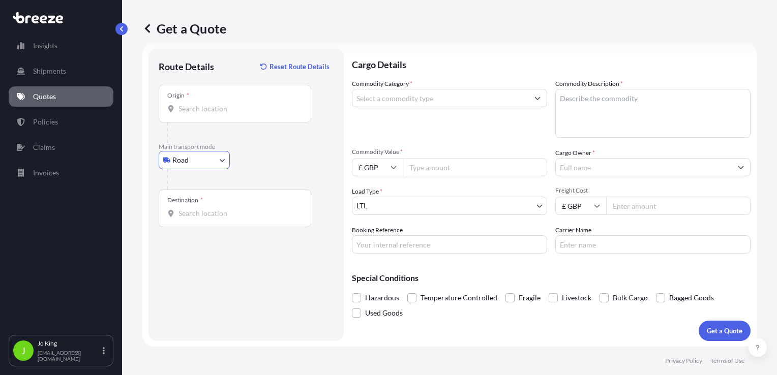
click at [199, 114] on div "Origin *" at bounding box center [235, 104] width 153 height 38
click at [199, 114] on input "Origin *" at bounding box center [239, 109] width 120 height 10
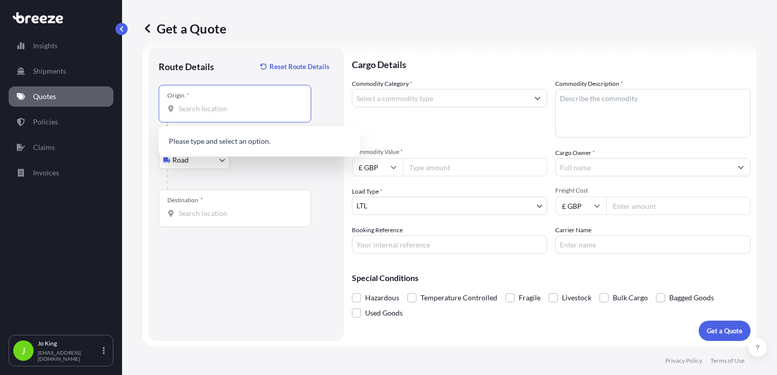
paste input "WC1V 7QJ"
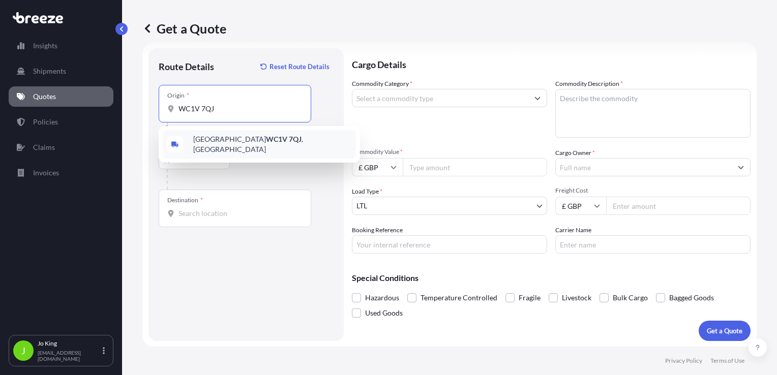
click at [227, 147] on div "London WC1V 7QJ , UK" at bounding box center [259, 144] width 193 height 28
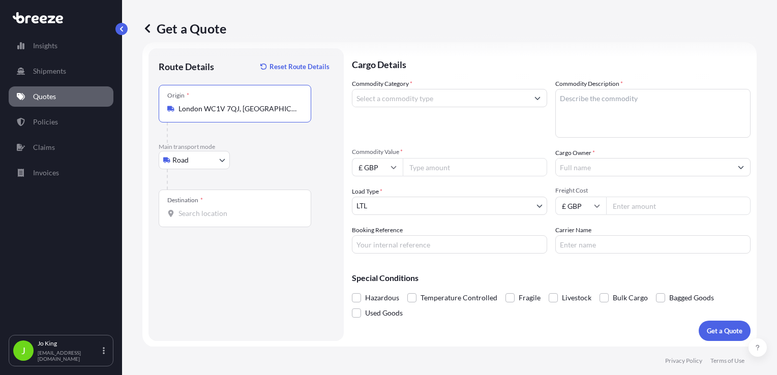
type input "London WC1V 7QJ, UK"
drag, startPoint x: 196, startPoint y: 223, endPoint x: 200, endPoint y: 217, distance: 7.6
click at [196, 223] on div "Destination *" at bounding box center [235, 209] width 153 height 38
click at [196, 219] on input "Destination *" at bounding box center [239, 214] width 120 height 10
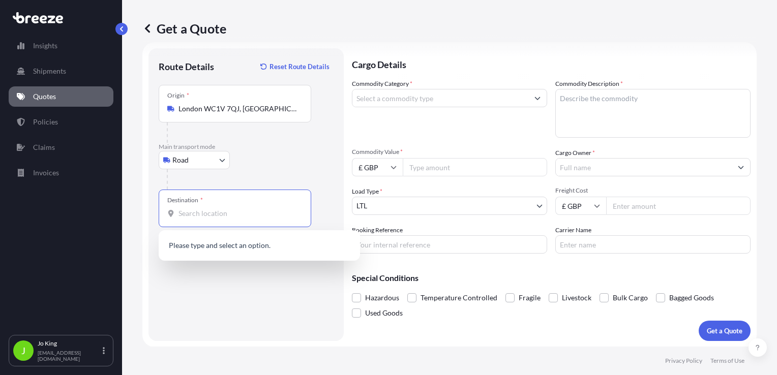
paste input "EH12 8UL"
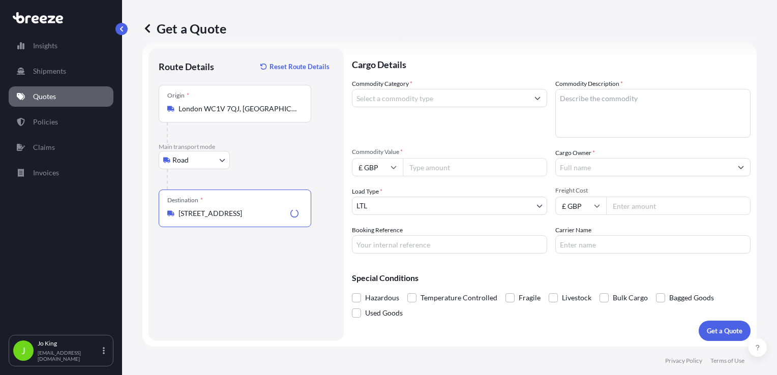
type input "Craigs Park, Edinburgh EH12 8UL, UK"
click at [417, 101] on input "Commodity Category *" at bounding box center [440, 98] width 176 height 18
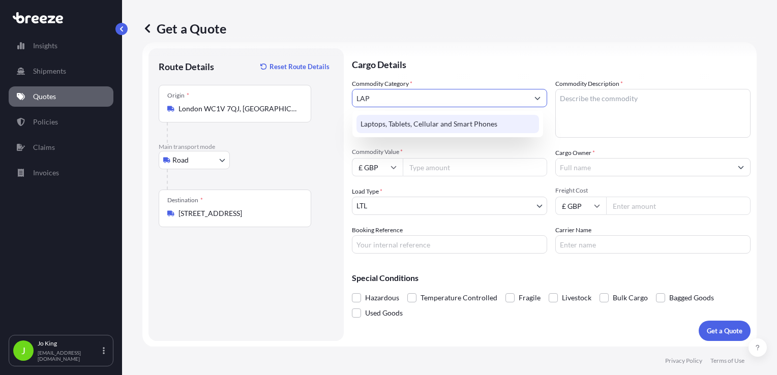
click at [442, 122] on div "Laptops, Tablets, Cellular and Smart Phones" at bounding box center [448, 124] width 183 height 18
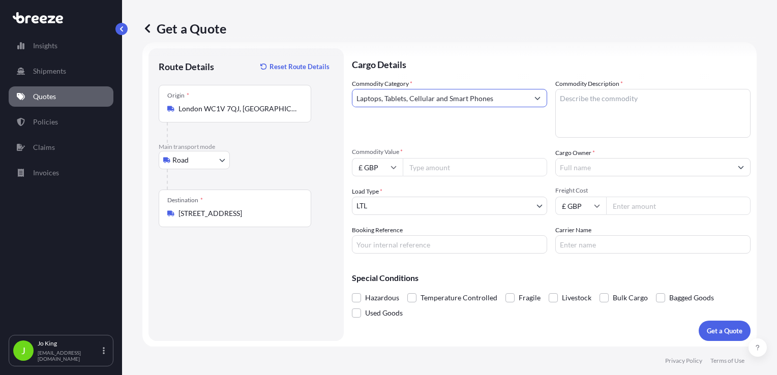
type input "Laptops, Tablets, Cellular and Smart Phones"
click at [567, 97] on textarea "Commodity Description *" at bounding box center [652, 113] width 195 height 49
type textarea "LAPTOP"
type input "1000"
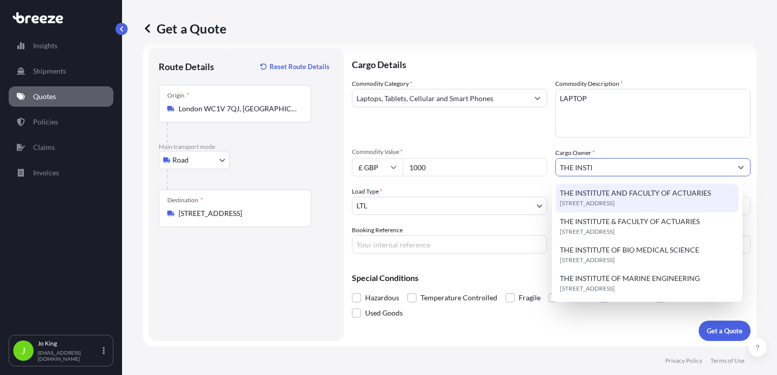
click at [641, 195] on span "THE INSTITUTE AND FACULTY OF ACTUARIES" at bounding box center [635, 193] width 151 height 10
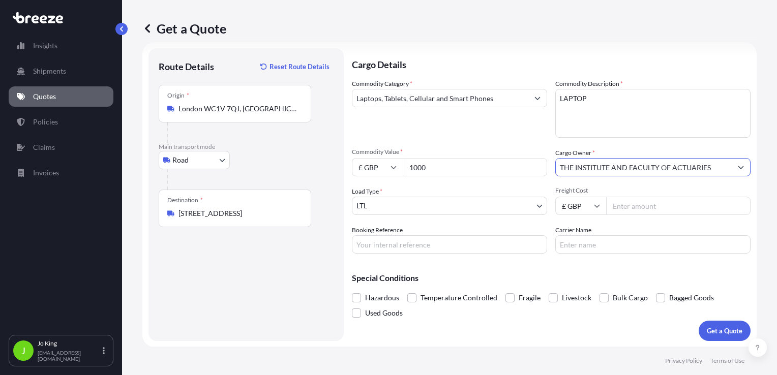
type input "THE INSTITUTE AND FACULTY OF ACTUARIES"
click at [606, 206] on input "Freight Cost" at bounding box center [678, 206] width 144 height 18
type input "15.43"
click at [446, 246] on input "Booking Reference" at bounding box center [449, 244] width 195 height 18
type input "2217517"
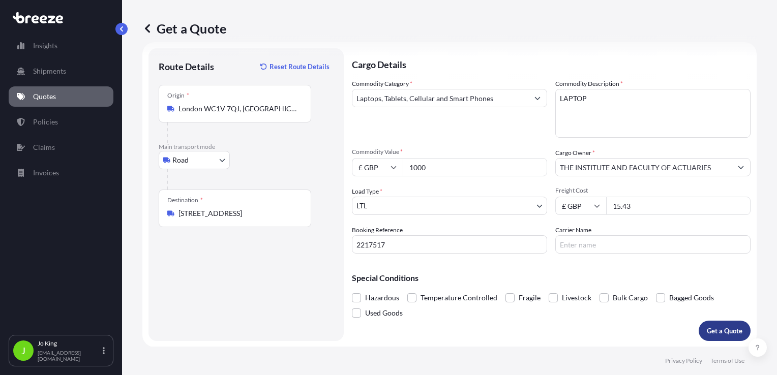
click at [707, 328] on p "Get a Quote" at bounding box center [725, 331] width 36 height 10
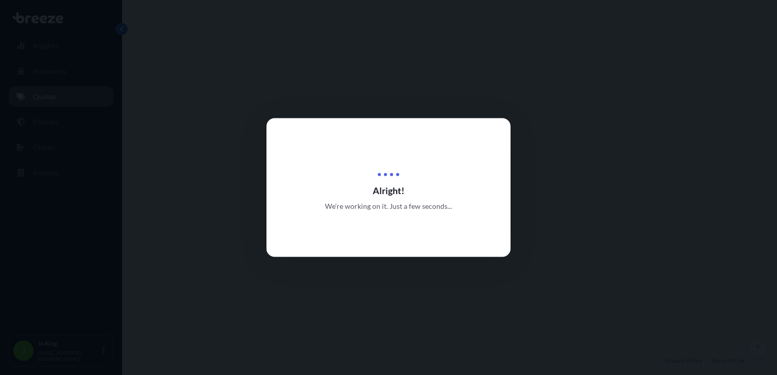
select select "Road"
select select "1"
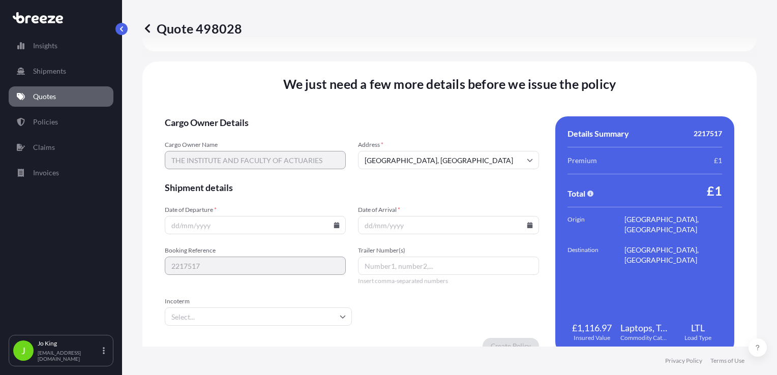
scroll to position [1268, 0]
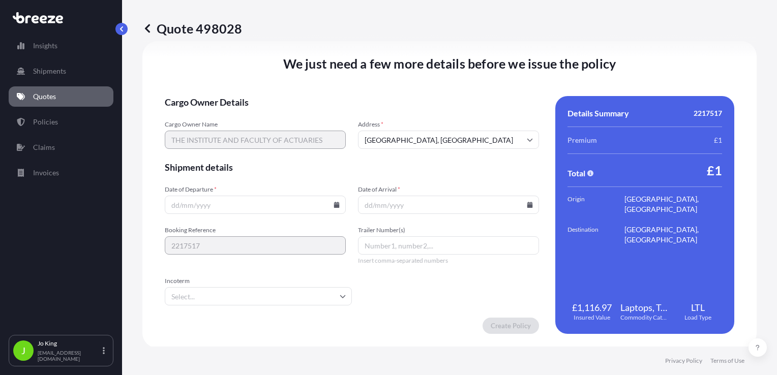
click at [336, 205] on icon at bounding box center [337, 205] width 6 height 6
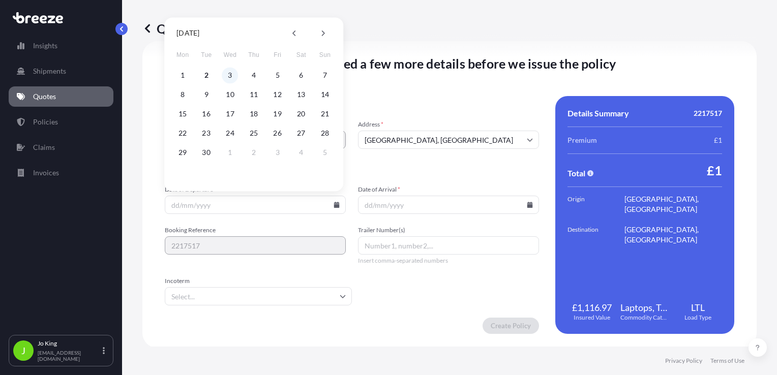
click at [232, 74] on button "3" at bounding box center [230, 75] width 16 height 16
type input "[DATE]"
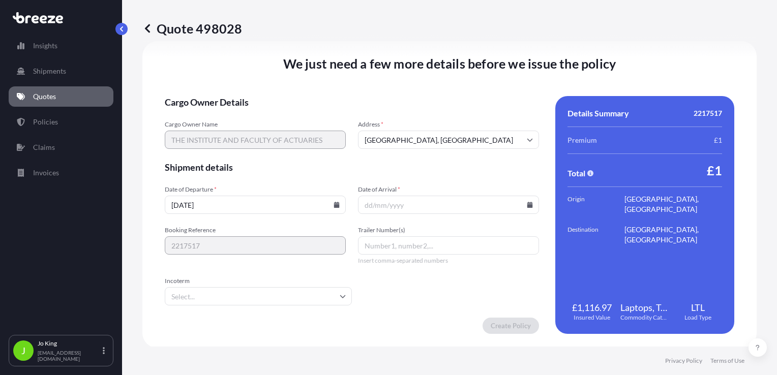
click at [401, 200] on input "Date of Arrival *" at bounding box center [448, 205] width 181 height 18
click at [527, 206] on icon at bounding box center [530, 205] width 6 height 6
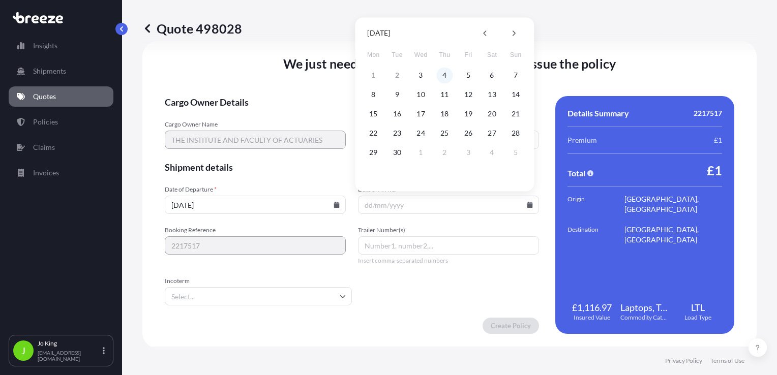
click at [439, 76] on button "4" at bounding box center [444, 75] width 16 height 16
type input "[DATE]"
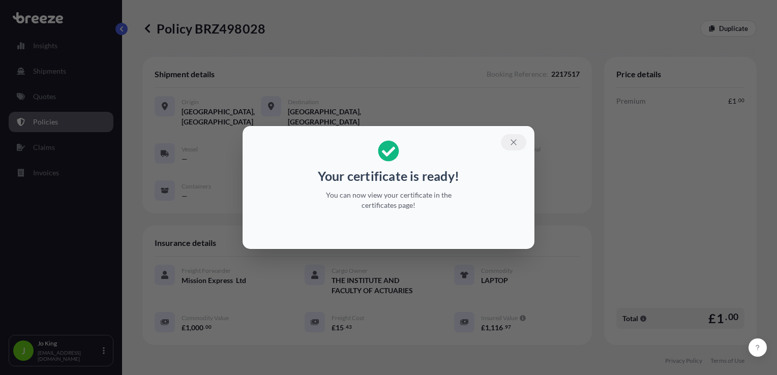
click at [511, 141] on icon "button" at bounding box center [513, 142] width 9 height 9
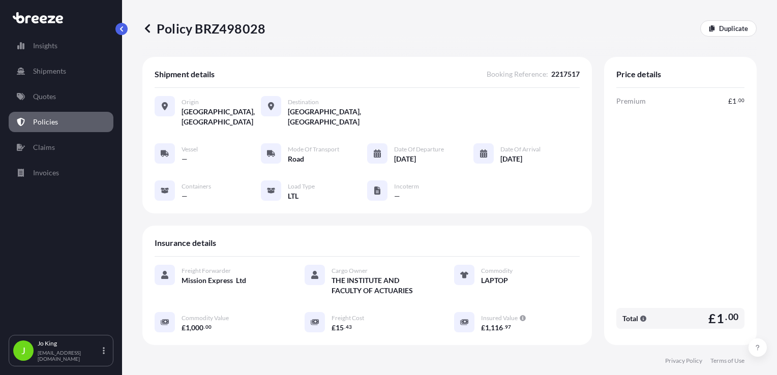
click at [218, 37] on div "Policy BRZ498028 Duplicate" at bounding box center [449, 28] width 614 height 57
click at [219, 35] on p "Policy BRZ498028" at bounding box center [203, 28] width 123 height 16
click at [220, 34] on p "Policy BRZ498028" at bounding box center [203, 28] width 123 height 16
click at [222, 33] on p "Policy BRZ498028" at bounding box center [203, 28] width 123 height 16
click at [222, 29] on p "Policy BRZ498028" at bounding box center [203, 28] width 123 height 16
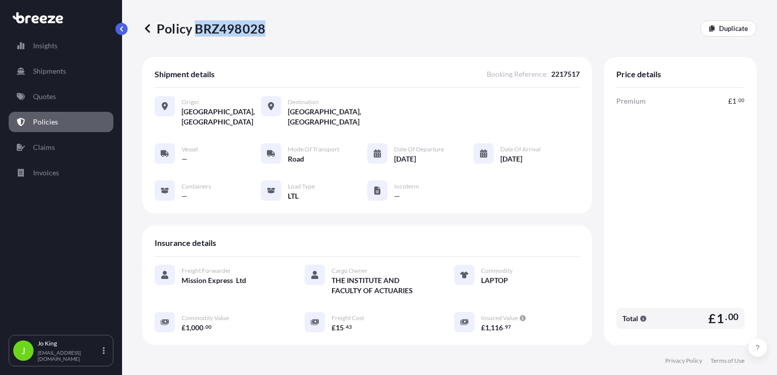
click at [223, 29] on p "Policy BRZ498028" at bounding box center [203, 28] width 123 height 16
copy p "BRZ498028"
click at [57, 102] on link "Quotes" at bounding box center [61, 96] width 105 height 20
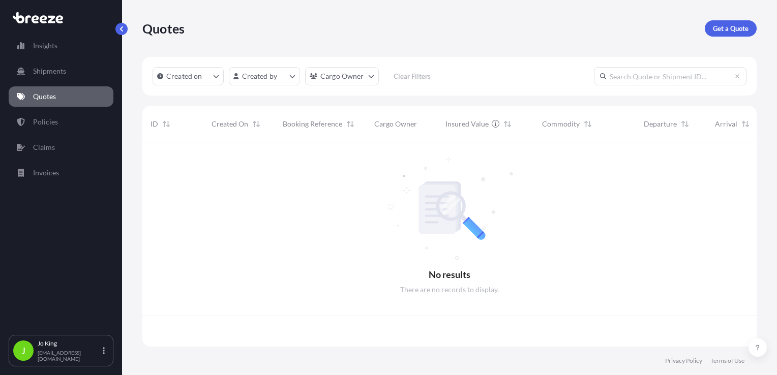
scroll to position [202, 606]
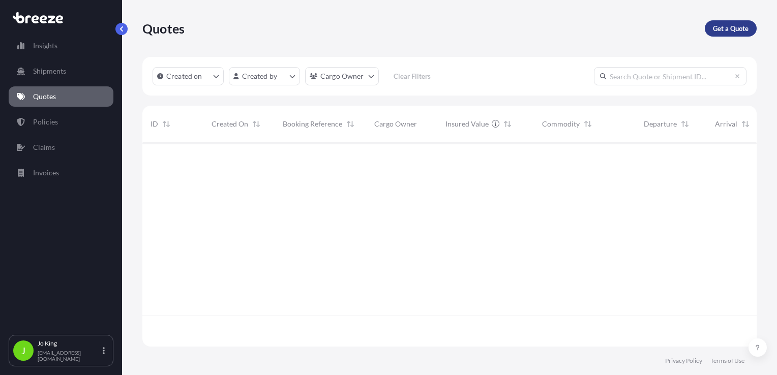
click at [731, 28] on p "Get a Quote" at bounding box center [731, 28] width 36 height 10
select select "Sea"
select select "1"
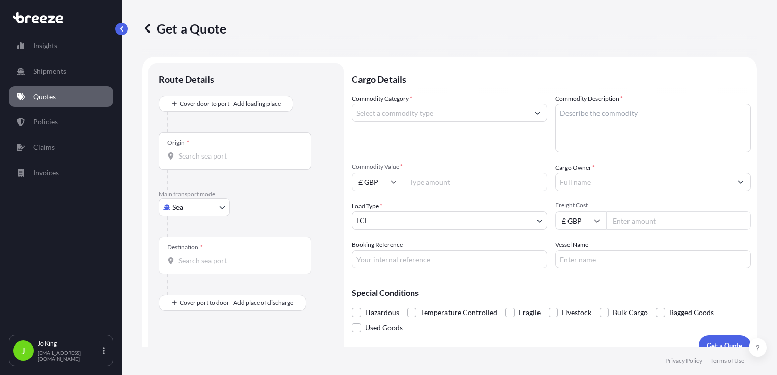
scroll to position [15, 0]
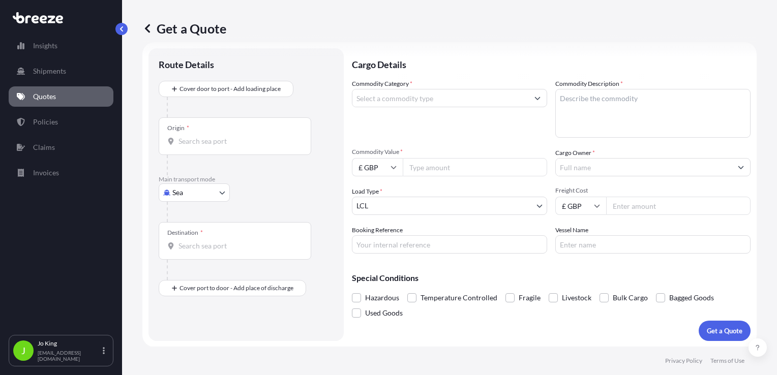
click at [193, 195] on body "Insights Shipments Quotes Policies Claims Invoices J Jo King jo@missionexpress.…" at bounding box center [388, 187] width 777 height 375
click at [184, 255] on span "Road" at bounding box center [186, 255] width 16 height 10
select select "Road"
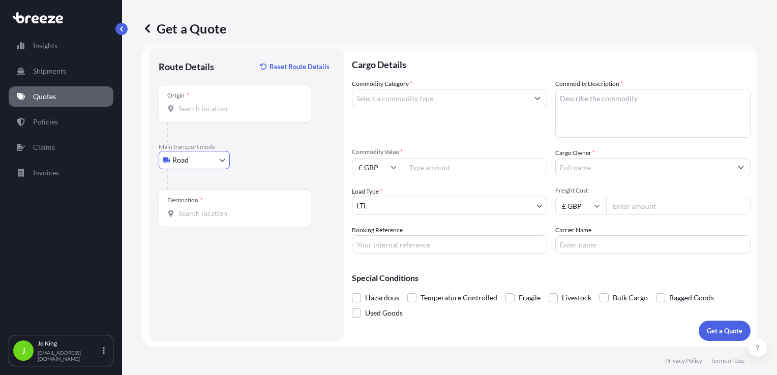
click at [196, 113] on input "Origin *" at bounding box center [239, 109] width 120 height 10
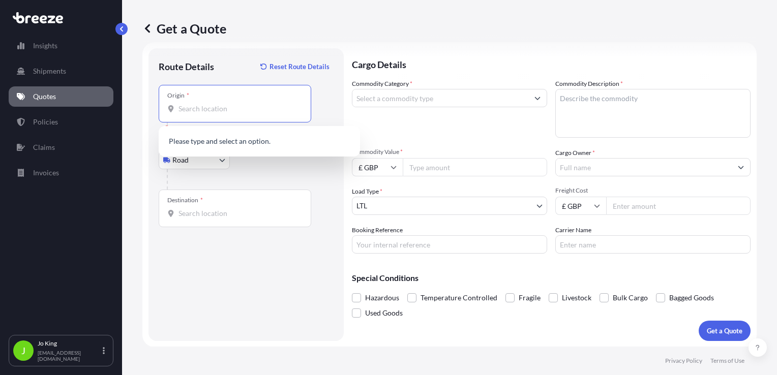
paste input "WC1V 7QJ"
click at [216, 212] on input "Destination *" at bounding box center [239, 214] width 120 height 10
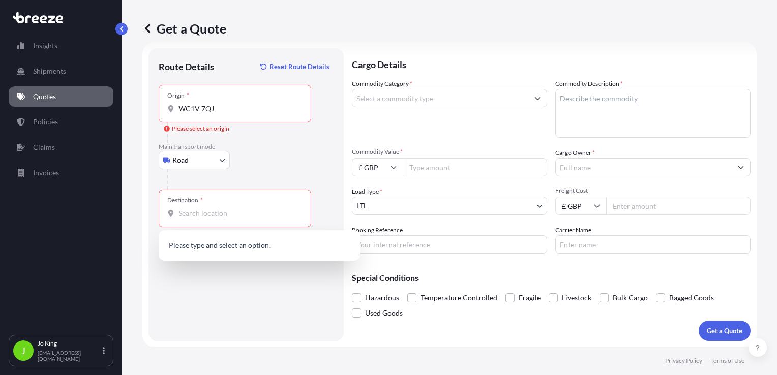
click at [204, 102] on div "Origin * WC1V 7QJ" at bounding box center [235, 104] width 153 height 38
click at [204, 104] on input "WC1V 7QJ" at bounding box center [239, 109] width 120 height 10
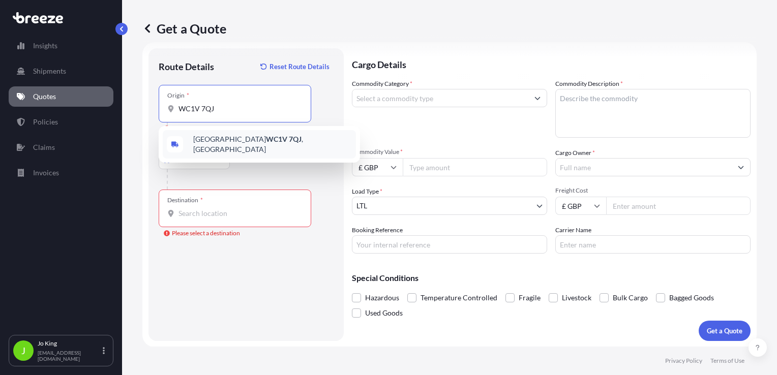
click at [214, 146] on span "London WC1V 7QJ , UK" at bounding box center [272, 144] width 159 height 20
type input "London WC1V 7QJ, UK"
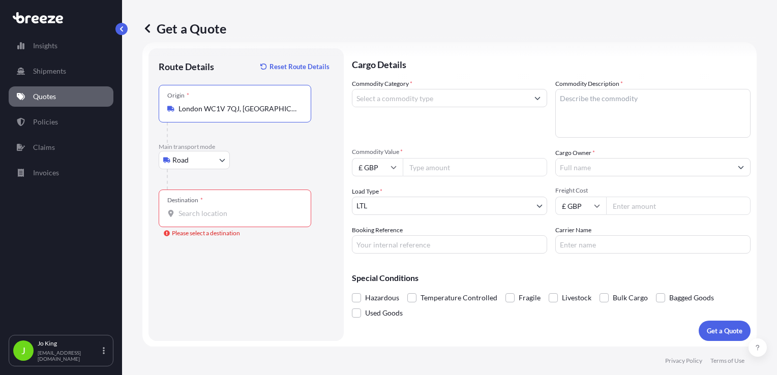
click at [191, 215] on input "Destination * Please select a destination" at bounding box center [239, 214] width 120 height 10
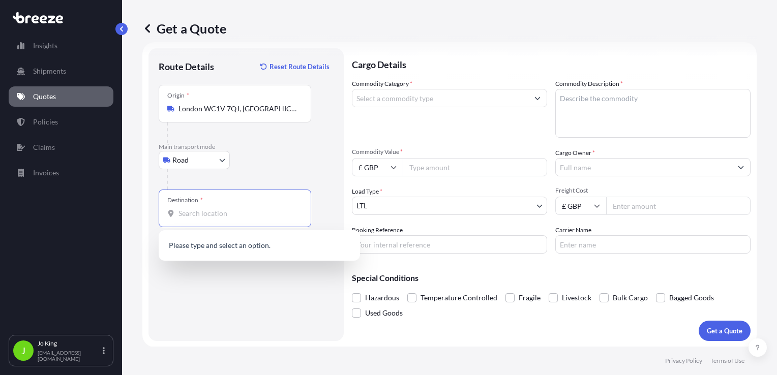
click at [199, 212] on input "Destination * Please select a destination" at bounding box center [239, 214] width 120 height 10
paste input "GL10 2NG"
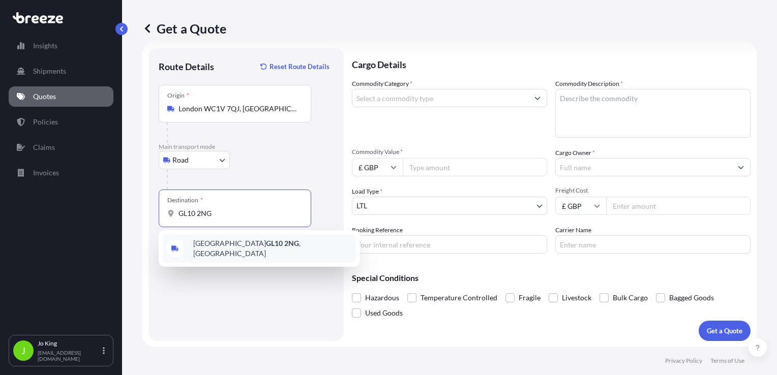
click at [228, 248] on span "High Street, Stonehouse GL10 2NG , UK" at bounding box center [272, 249] width 159 height 20
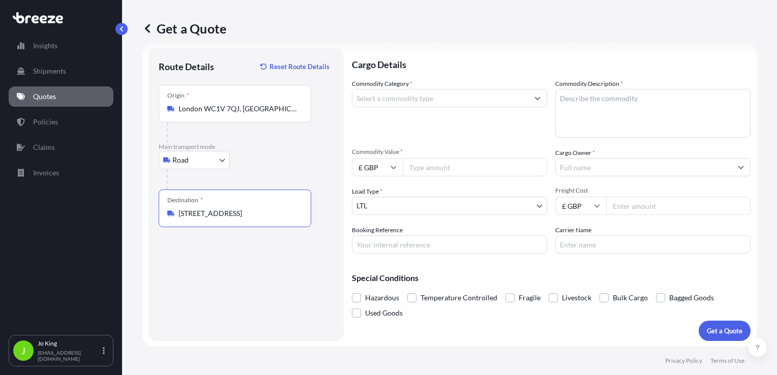
type input "High Street, Stonehouse GL10 2NG, UK"
click at [392, 92] on input "Commodity Category *" at bounding box center [440, 98] width 176 height 18
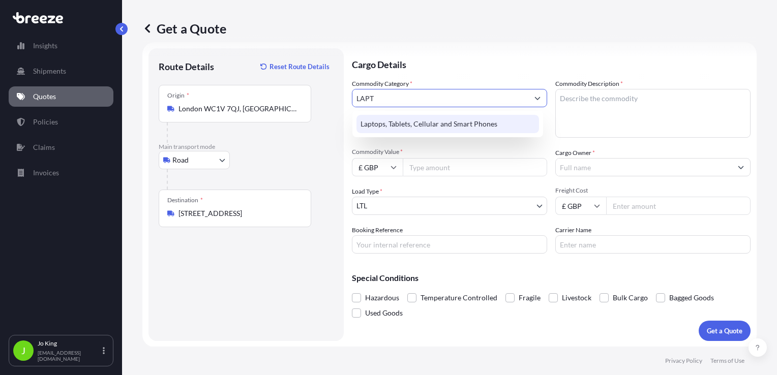
click at [449, 127] on div "Laptops, Tablets, Cellular and Smart Phones" at bounding box center [448, 124] width 183 height 18
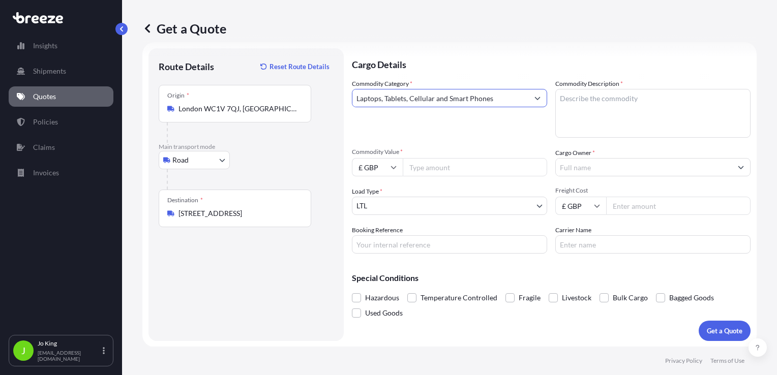
type input "Laptops, Tablets, Cellular and Smart Phones"
click at [616, 105] on textarea "Commodity Description *" at bounding box center [652, 113] width 195 height 49
type textarea "LAPTOP"
type input "1000"
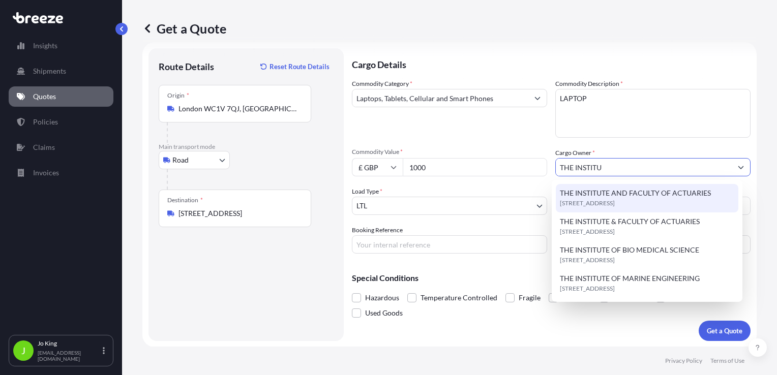
click at [621, 190] on span "THE INSTITUTE AND FACULTY OF ACTUARIES" at bounding box center [635, 193] width 151 height 10
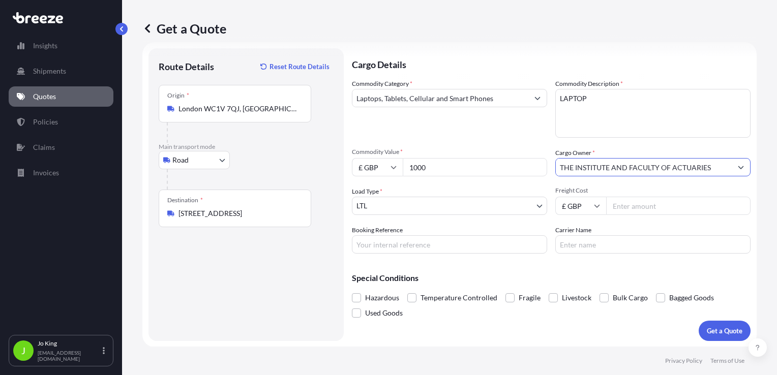
type input "THE INSTITUTE AND FACULTY OF ACTUARIES"
click at [635, 206] on input "Freight Cost" at bounding box center [678, 206] width 144 height 18
type input "15"
click at [699, 321] on button "Get a Quote" at bounding box center [725, 331] width 52 height 20
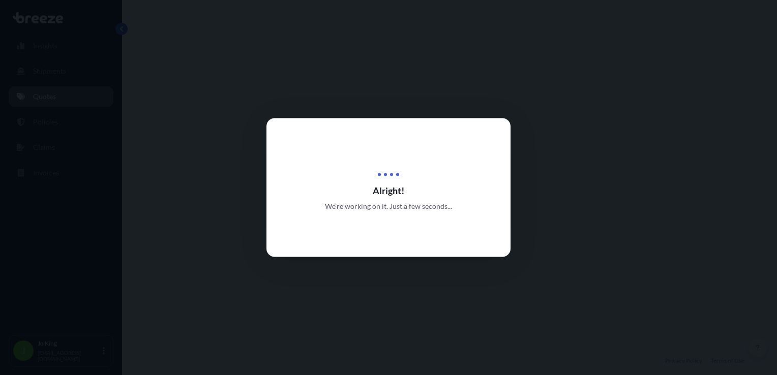
select select "Road"
select select "1"
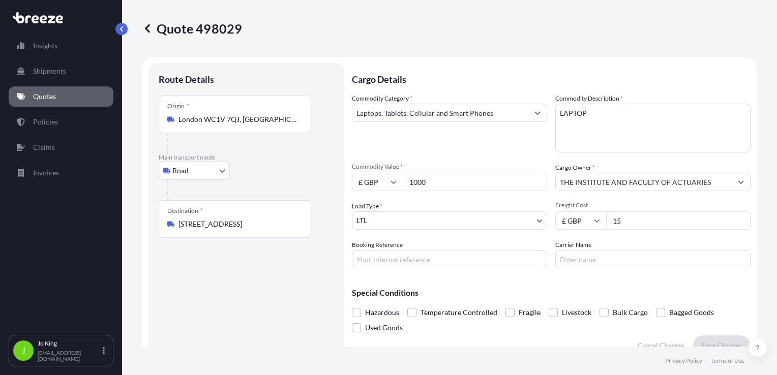
click at [659, 222] on input "15" at bounding box center [678, 221] width 144 height 18
type input "15.43"
click at [403, 257] on input "Booking Reference" at bounding box center [449, 259] width 195 height 18
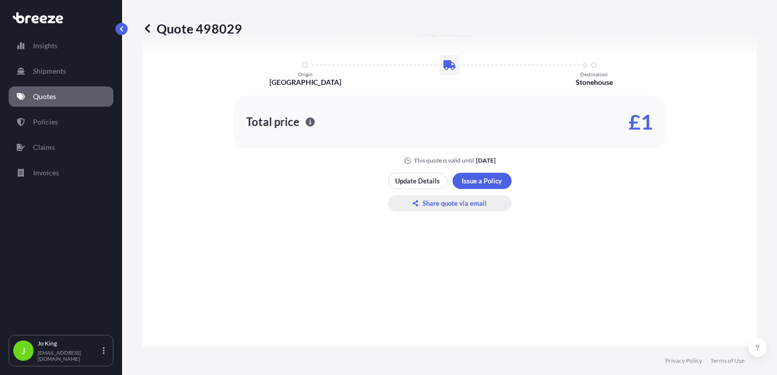
type input "2217515"
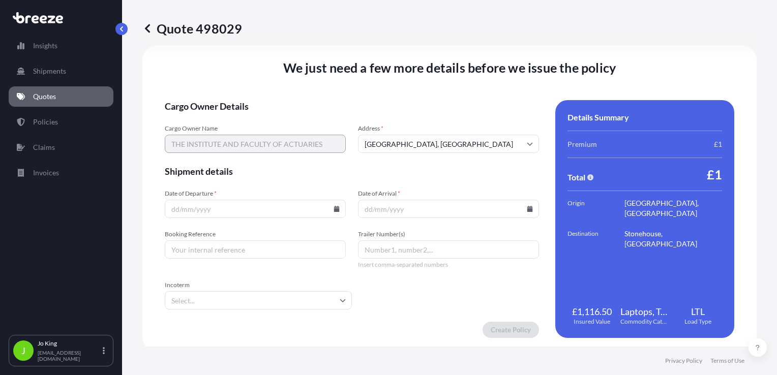
scroll to position [1268, 0]
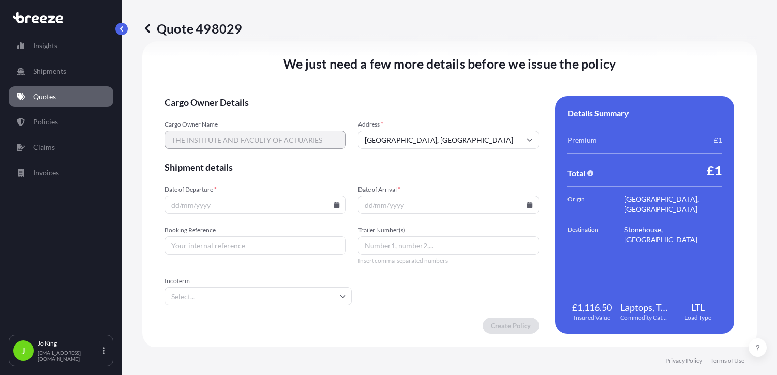
click at [336, 205] on icon at bounding box center [337, 205] width 6 height 6
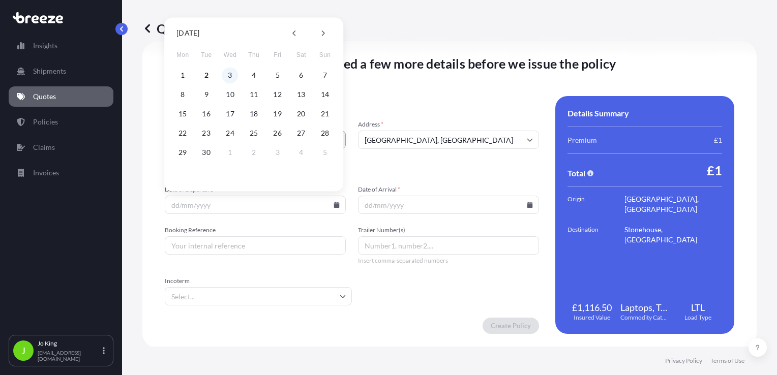
click at [232, 76] on button "3" at bounding box center [230, 75] width 16 height 16
type input "[DATE]"
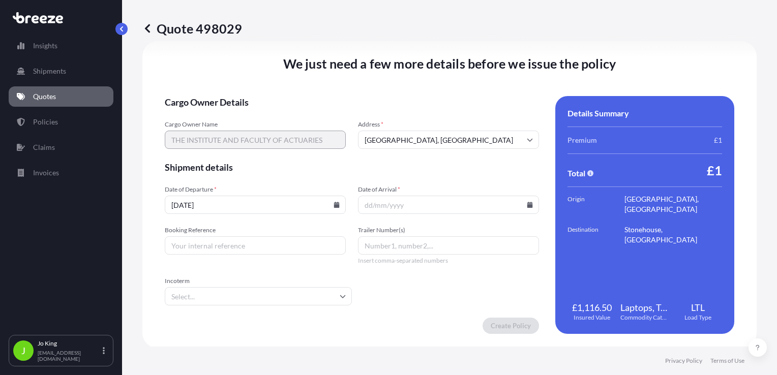
click at [527, 209] on input "Date of Arrival *" at bounding box center [448, 205] width 181 height 18
click at [527, 206] on icon at bounding box center [530, 205] width 6 height 6
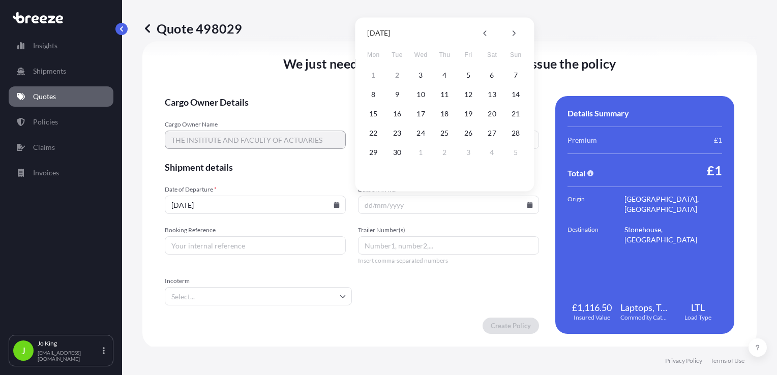
click at [456, 74] on div "1 2 3 4 5 6 7" at bounding box center [444, 75] width 163 height 18
click at [445, 76] on button "4" at bounding box center [444, 75] width 16 height 16
type input "[DATE]"
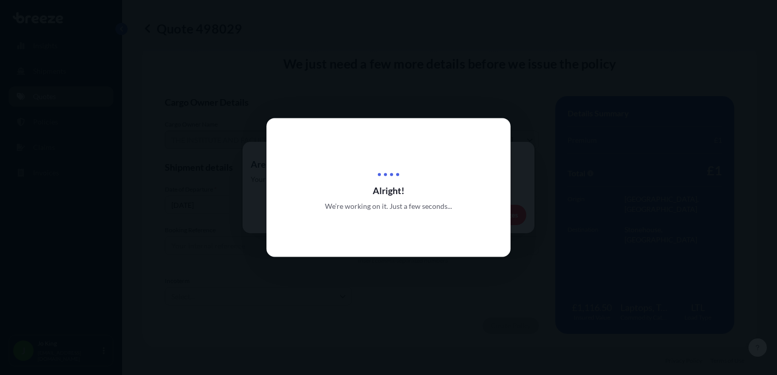
click at [239, 241] on div at bounding box center [388, 187] width 777 height 375
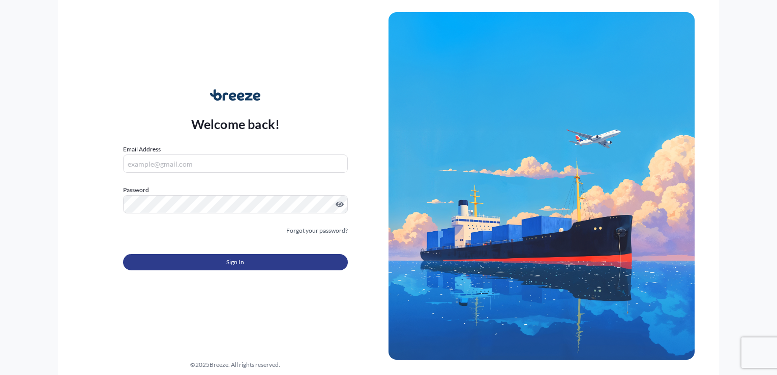
type input "[EMAIL_ADDRESS][DOMAIN_NAME]"
click at [252, 268] on button "Sign In" at bounding box center [235, 262] width 225 height 16
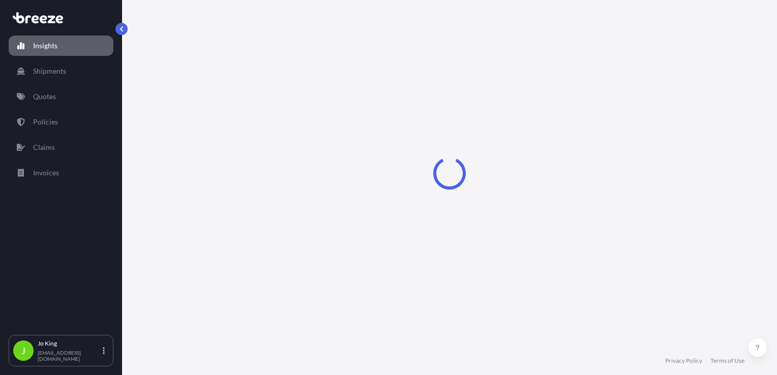
select select "2025"
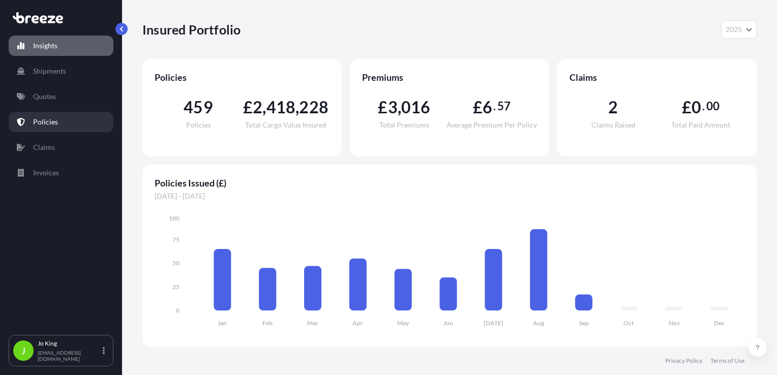
click at [47, 117] on p "Policies" at bounding box center [45, 122] width 25 height 10
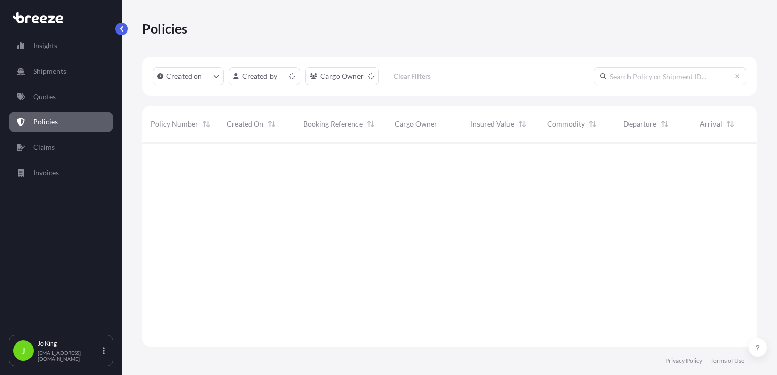
scroll to position [202, 606]
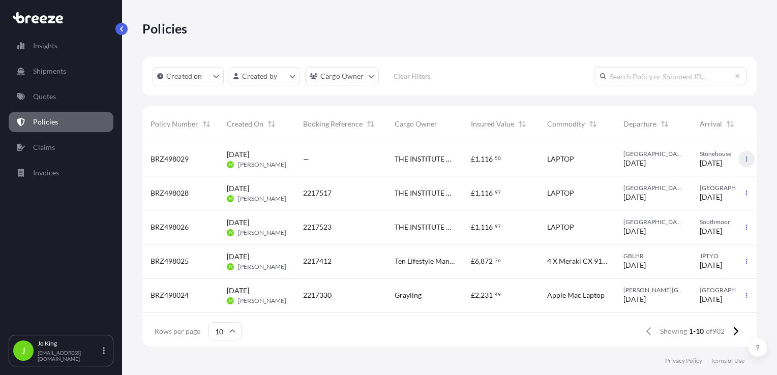
click at [744, 159] on icon "button" at bounding box center [747, 159] width 6 height 6
click at [171, 161] on span "BRZ498029" at bounding box center [170, 159] width 38 height 10
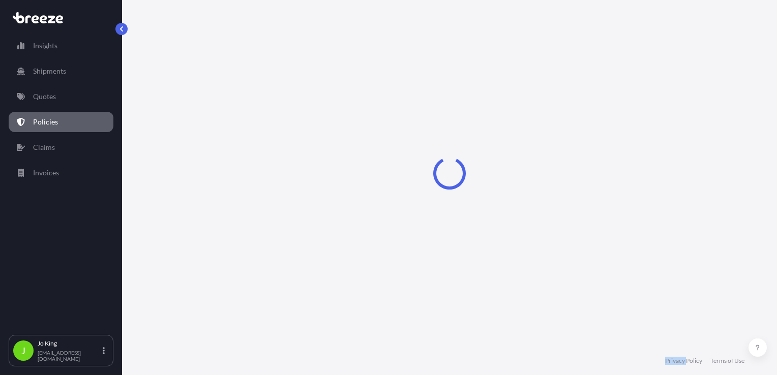
click at [171, 161] on div "Loading" at bounding box center [449, 173] width 614 height 347
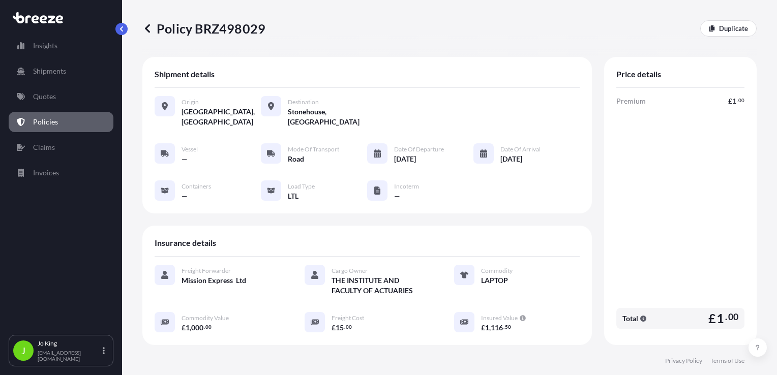
click at [233, 27] on p "Policy BRZ498029" at bounding box center [203, 28] width 123 height 16
copy p "BRZ498029"
